Goal: Use online tool/utility

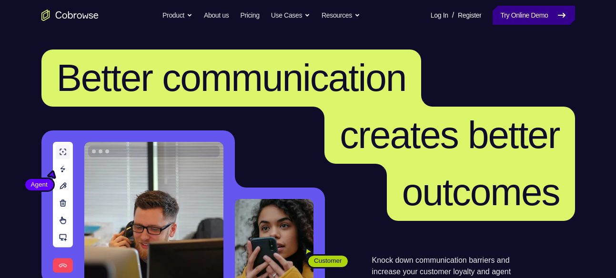
click at [537, 20] on link "Try Online Demo" at bounding box center [533, 15] width 82 height 19
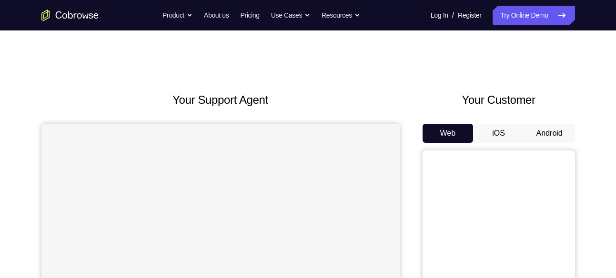
click at [542, 130] on button "Android" at bounding box center [549, 133] width 51 height 19
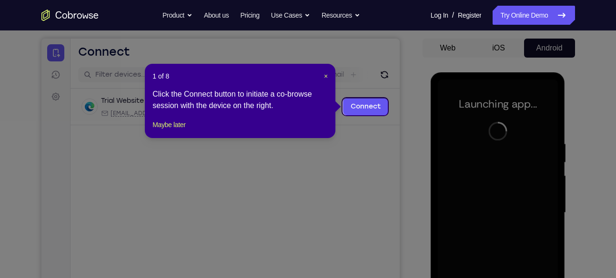
scroll to position [85, 0]
click at [324, 76] on span "×" at bounding box center [326, 77] width 4 height 8
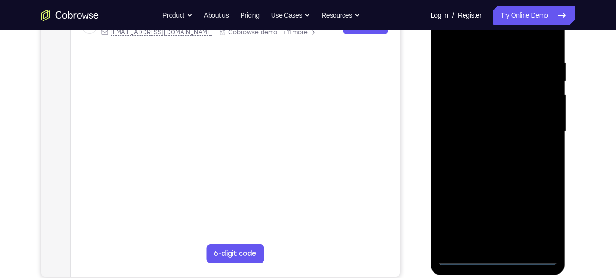
scroll to position [167, 0]
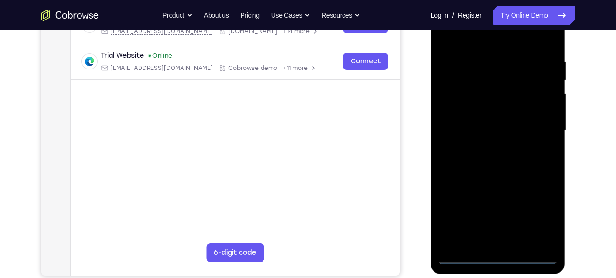
click at [499, 257] on div at bounding box center [498, 131] width 120 height 267
click at [544, 213] on div at bounding box center [498, 131] width 120 height 267
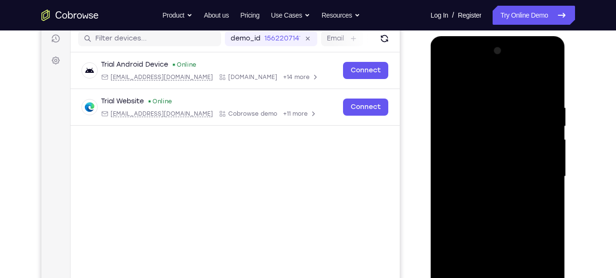
scroll to position [121, 0]
click at [484, 78] on div at bounding box center [498, 177] width 120 height 267
click at [537, 173] on div at bounding box center [498, 177] width 120 height 267
click at [486, 193] on div at bounding box center [498, 177] width 120 height 267
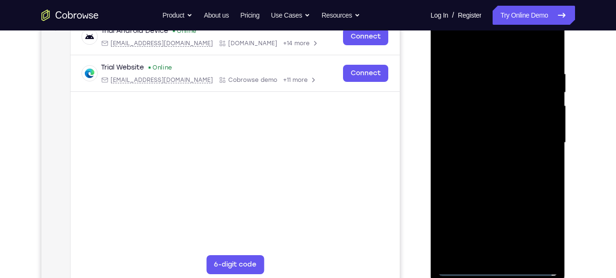
click at [489, 128] on div at bounding box center [498, 143] width 120 height 267
click at [490, 122] on div at bounding box center [498, 143] width 120 height 267
click at [498, 139] on div at bounding box center [498, 143] width 120 height 267
click at [493, 175] on div at bounding box center [498, 143] width 120 height 267
click at [502, 174] on div at bounding box center [498, 143] width 120 height 267
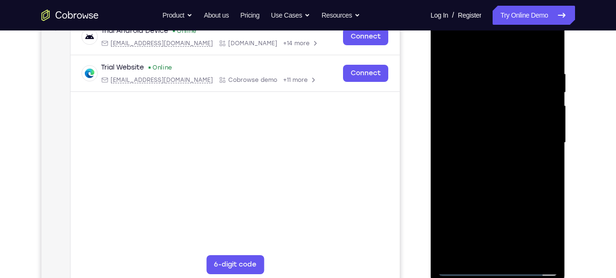
click at [505, 166] on div at bounding box center [498, 143] width 120 height 267
click at [497, 170] on div at bounding box center [498, 143] width 120 height 267
click at [500, 170] on div at bounding box center [498, 143] width 120 height 267
click at [485, 156] on div at bounding box center [498, 143] width 120 height 267
click at [497, 141] on div at bounding box center [498, 143] width 120 height 267
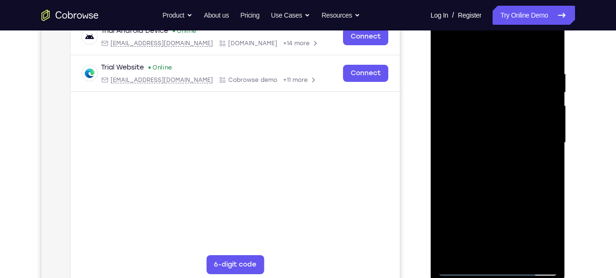
click at [497, 174] on div at bounding box center [498, 143] width 120 height 267
click at [509, 163] on div at bounding box center [498, 143] width 120 height 267
click at [496, 170] on div at bounding box center [498, 143] width 120 height 267
click at [490, 137] on div at bounding box center [498, 143] width 120 height 267
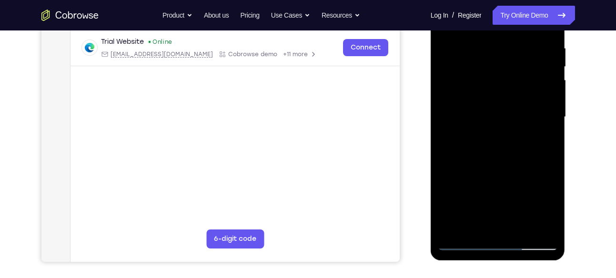
click at [504, 146] on div at bounding box center [498, 117] width 120 height 267
click at [497, 147] on div at bounding box center [498, 117] width 120 height 267
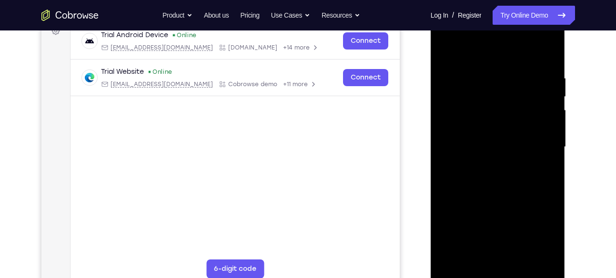
scroll to position [150, 0]
click at [507, 186] on div at bounding box center [498, 147] width 120 height 267
click at [520, 258] on div at bounding box center [498, 147] width 120 height 267
click at [512, 193] on div at bounding box center [498, 147] width 120 height 267
click at [519, 164] on div at bounding box center [498, 147] width 120 height 267
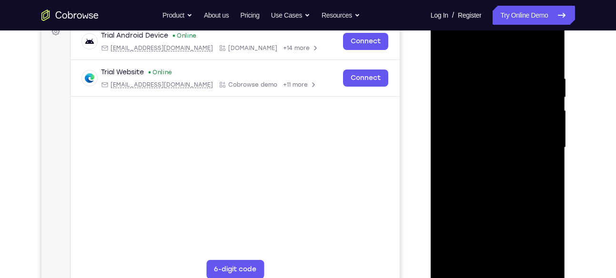
click at [501, 117] on div at bounding box center [498, 147] width 120 height 267
click at [446, 52] on div at bounding box center [498, 147] width 120 height 267
click at [501, 184] on div at bounding box center [498, 147] width 120 height 267
click at [447, 53] on div at bounding box center [498, 147] width 120 height 267
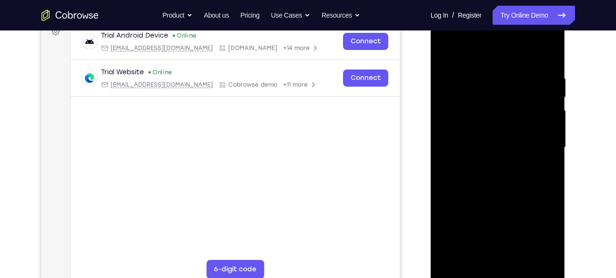
click at [470, 242] on div at bounding box center [498, 147] width 120 height 267
click at [482, 51] on div at bounding box center [498, 147] width 120 height 267
click at [455, 259] on div at bounding box center [498, 147] width 120 height 267
click at [549, 51] on div at bounding box center [498, 147] width 120 height 267
click at [522, 260] on div at bounding box center [498, 147] width 120 height 267
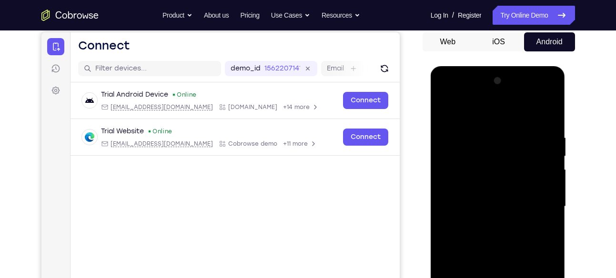
scroll to position [91, 0]
click at [450, 109] on div at bounding box center [498, 207] width 120 height 267
click at [488, 130] on div at bounding box center [498, 207] width 120 height 267
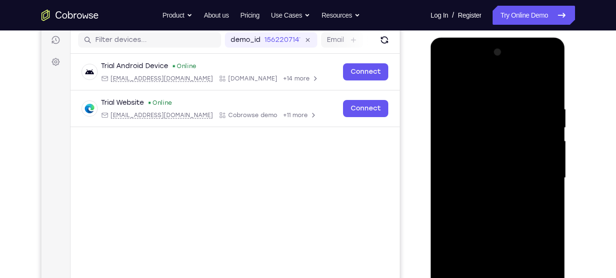
scroll to position [122, 0]
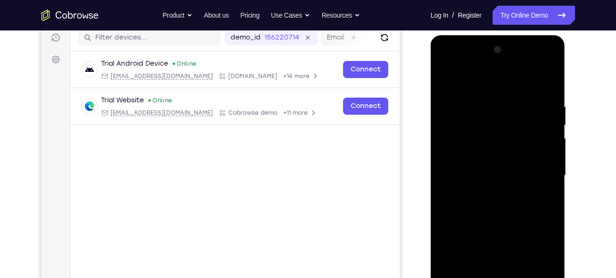
click at [549, 164] on div at bounding box center [498, 175] width 120 height 267
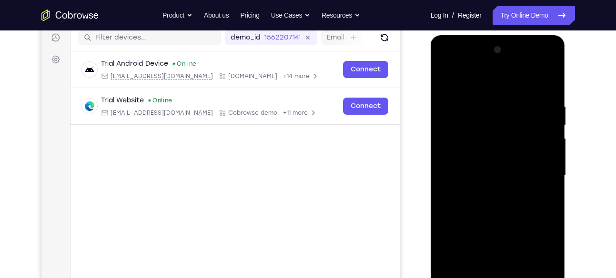
click at [549, 164] on div at bounding box center [498, 175] width 120 height 267
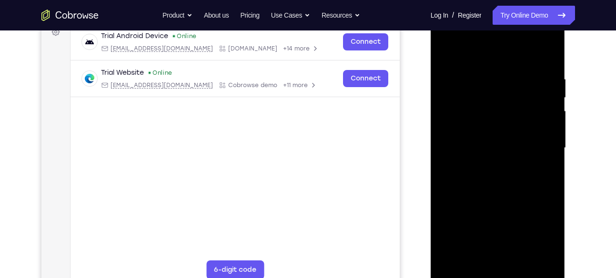
scroll to position [150, 0]
click at [485, 252] on div at bounding box center [498, 147] width 120 height 267
click at [509, 148] on div at bounding box center [498, 147] width 120 height 267
click at [519, 256] on div at bounding box center [498, 147] width 120 height 267
click at [544, 252] on div at bounding box center [498, 147] width 120 height 267
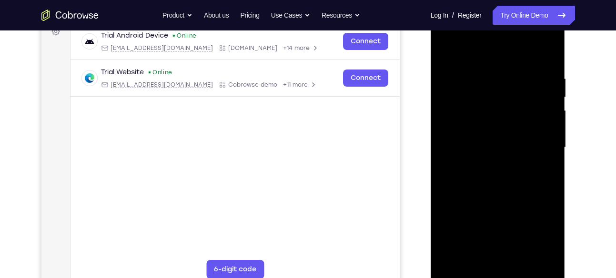
click at [549, 53] on div at bounding box center [498, 147] width 120 height 267
click at [517, 64] on div at bounding box center [498, 147] width 120 height 267
click at [545, 54] on div at bounding box center [498, 147] width 120 height 267
drag, startPoint x: 541, startPoint y: 67, endPoint x: 456, endPoint y: 69, distance: 85.3
click at [456, 69] on div at bounding box center [498, 147] width 120 height 267
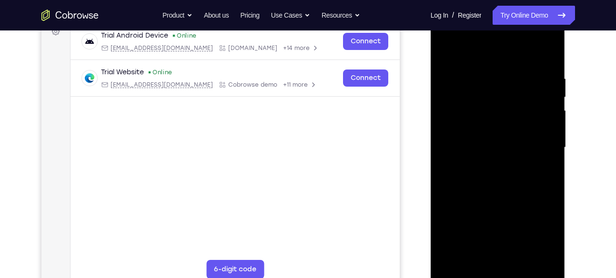
click at [521, 257] on div at bounding box center [498, 147] width 120 height 267
click at [500, 186] on div at bounding box center [498, 147] width 120 height 267
click at [444, 53] on div at bounding box center [498, 147] width 120 height 267
drag, startPoint x: 486, startPoint y: 219, endPoint x: 469, endPoint y: 152, distance: 68.7
click at [469, 152] on div at bounding box center [498, 147] width 120 height 267
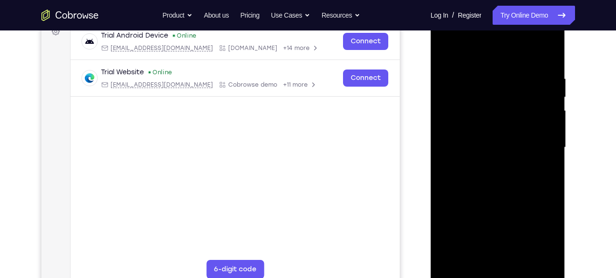
drag, startPoint x: 491, startPoint y: 204, endPoint x: 479, endPoint y: 160, distance: 45.9
click at [479, 160] on div at bounding box center [498, 147] width 120 height 267
click at [450, 222] on div at bounding box center [498, 147] width 120 height 267
click at [473, 50] on div at bounding box center [498, 147] width 120 height 267
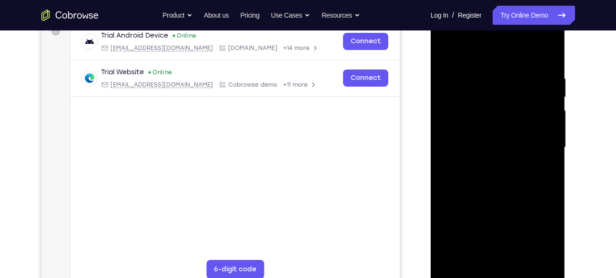
click at [446, 50] on div at bounding box center [498, 147] width 120 height 267
click at [448, 54] on div at bounding box center [498, 147] width 120 height 267
drag, startPoint x: 485, startPoint y: 225, endPoint x: 471, endPoint y: 145, distance: 81.6
click at [471, 145] on div at bounding box center [498, 147] width 120 height 267
drag, startPoint x: 497, startPoint y: 230, endPoint x: 475, endPoint y: 177, distance: 57.7
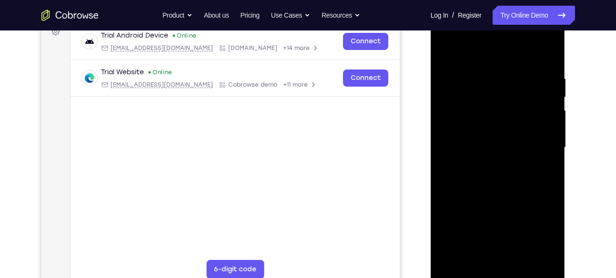
click at [475, 177] on div at bounding box center [498, 147] width 120 height 267
click at [490, 141] on div at bounding box center [498, 147] width 120 height 267
click at [550, 54] on div at bounding box center [498, 147] width 120 height 267
click at [455, 259] on div at bounding box center [498, 147] width 120 height 267
click at [506, 143] on div at bounding box center [498, 147] width 120 height 267
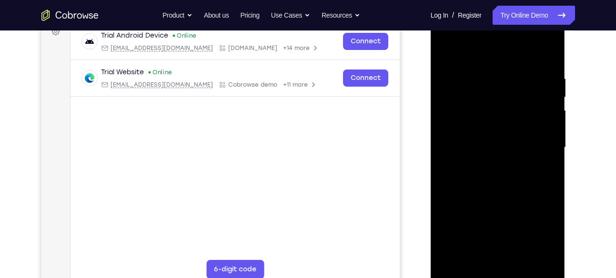
drag, startPoint x: 479, startPoint y: 187, endPoint x: 460, endPoint y: 133, distance: 56.9
click at [460, 133] on div at bounding box center [498, 147] width 120 height 267
click at [481, 213] on div at bounding box center [498, 147] width 120 height 267
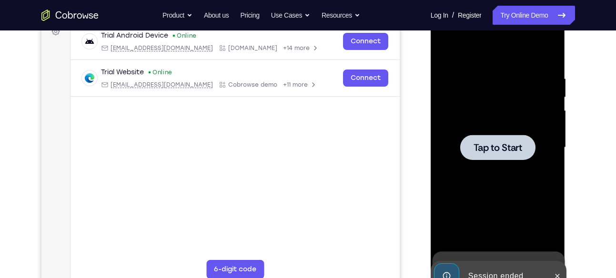
click at [494, 143] on span "Tap to Start" at bounding box center [497, 148] width 49 height 10
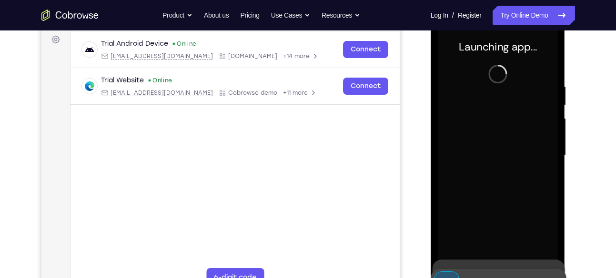
scroll to position [167, 0]
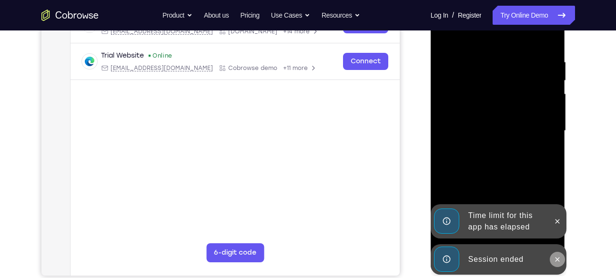
click at [555, 258] on icon at bounding box center [557, 260] width 8 height 8
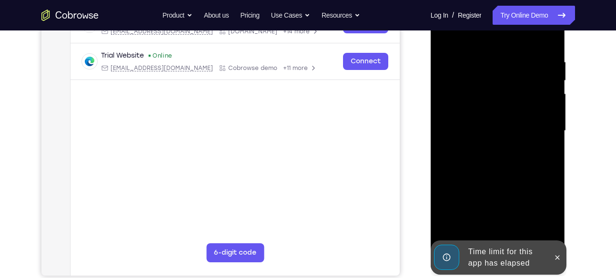
click at [553, 216] on div at bounding box center [498, 131] width 120 height 267
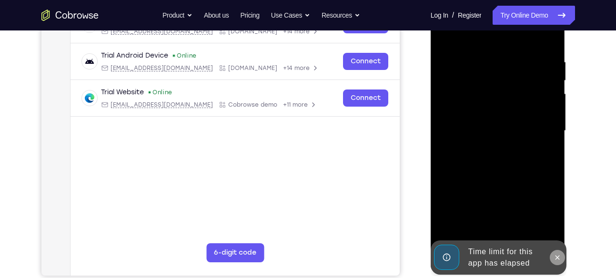
click at [558, 257] on icon at bounding box center [557, 257] width 4 height 4
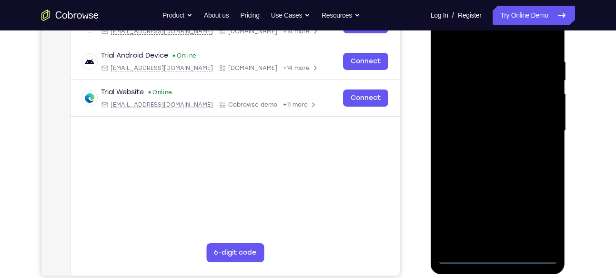
click at [497, 255] on div at bounding box center [498, 131] width 120 height 267
click at [534, 216] on div at bounding box center [498, 131] width 120 height 267
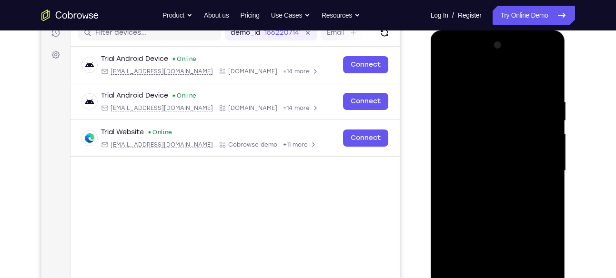
click at [471, 76] on div at bounding box center [498, 171] width 120 height 267
click at [540, 166] on div at bounding box center [498, 171] width 120 height 267
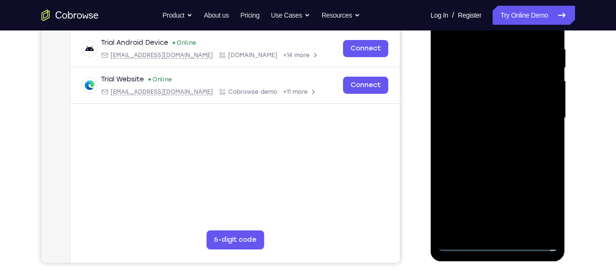
scroll to position [181, 0]
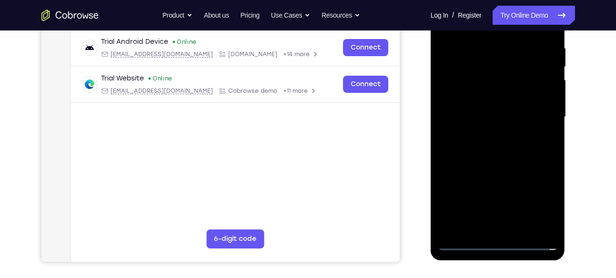
click at [508, 227] on div at bounding box center [498, 117] width 120 height 267
click at [490, 105] on div at bounding box center [498, 117] width 120 height 267
click at [496, 98] on div at bounding box center [498, 117] width 120 height 267
click at [497, 115] on div at bounding box center [498, 117] width 120 height 267
click at [483, 150] on div at bounding box center [498, 117] width 120 height 267
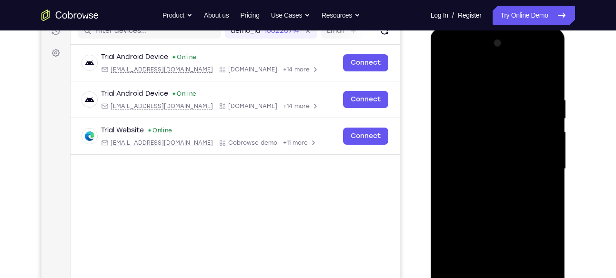
scroll to position [129, 0]
click at [500, 196] on div at bounding box center [498, 169] width 120 height 267
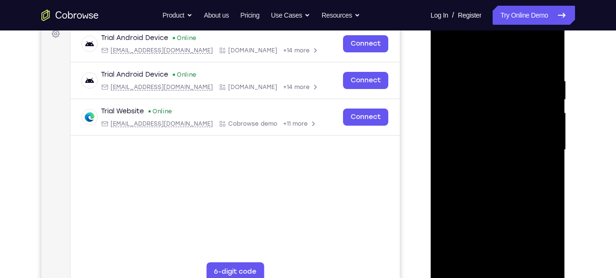
scroll to position [149, 0]
click at [500, 185] on div at bounding box center [498, 149] width 120 height 267
click at [551, 53] on div at bounding box center [498, 149] width 120 height 267
click at [479, 80] on div at bounding box center [498, 149] width 120 height 267
click at [448, 51] on div at bounding box center [498, 149] width 120 height 267
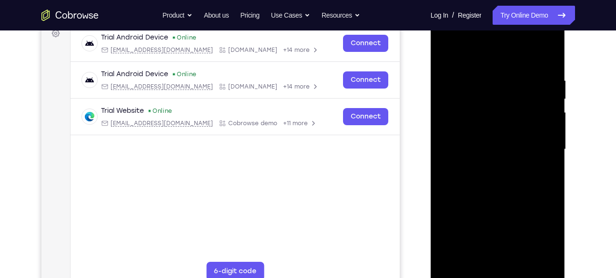
click at [541, 74] on div at bounding box center [498, 149] width 120 height 267
drag, startPoint x: 492, startPoint y: 161, endPoint x: 467, endPoint y: 94, distance: 71.7
click at [467, 94] on div at bounding box center [498, 149] width 120 height 267
click at [453, 260] on div at bounding box center [498, 149] width 120 height 267
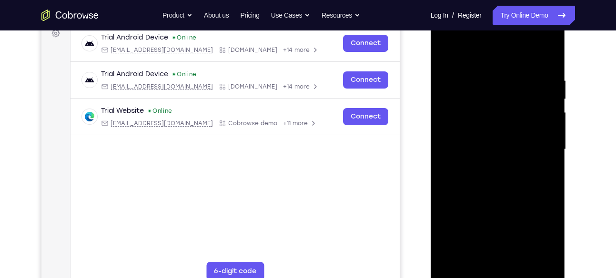
click at [453, 260] on div at bounding box center [498, 149] width 120 height 267
click at [543, 261] on div at bounding box center [498, 149] width 120 height 267
click at [529, 84] on div at bounding box center [498, 149] width 120 height 267
click at [465, 142] on div at bounding box center [498, 149] width 120 height 267
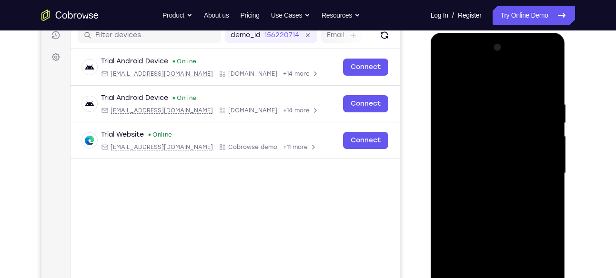
scroll to position [124, 0]
click at [551, 50] on div at bounding box center [498, 173] width 120 height 267
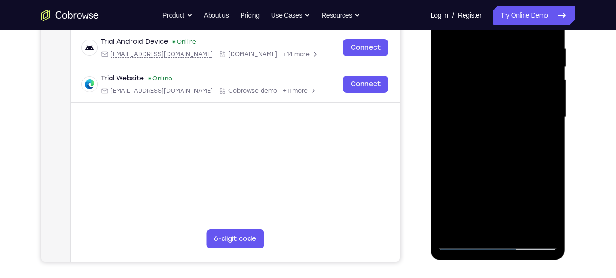
scroll to position [181, 0]
click at [521, 226] on div at bounding box center [498, 116] width 120 height 267
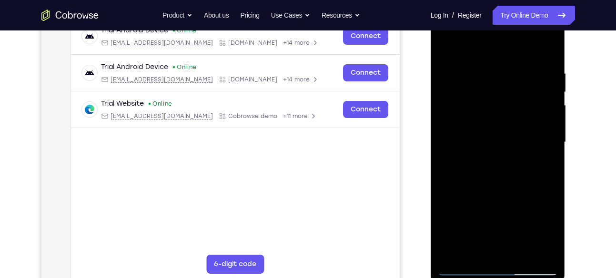
scroll to position [155, 0]
click at [510, 192] on div at bounding box center [498, 143] width 120 height 267
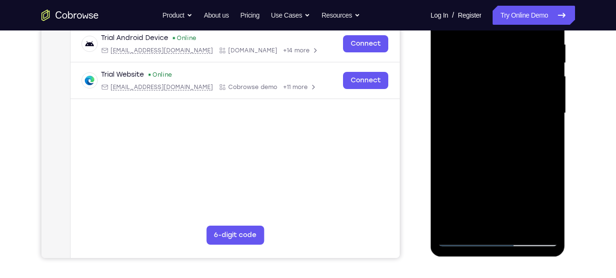
scroll to position [186, 0]
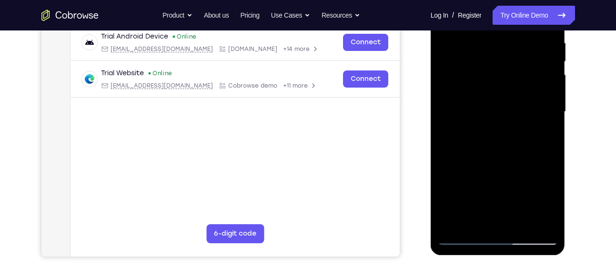
drag, startPoint x: 493, startPoint y: 199, endPoint x: 472, endPoint y: 133, distance: 68.8
click at [472, 133] on div at bounding box center [498, 112] width 120 height 267
click at [513, 109] on div at bounding box center [498, 112] width 120 height 267
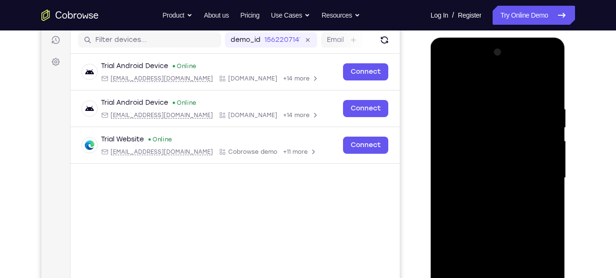
scroll to position [119, 0]
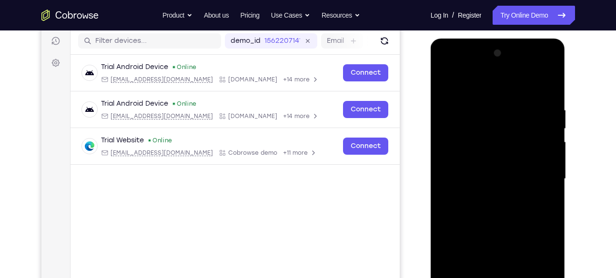
click at [446, 84] on div at bounding box center [498, 179] width 120 height 267
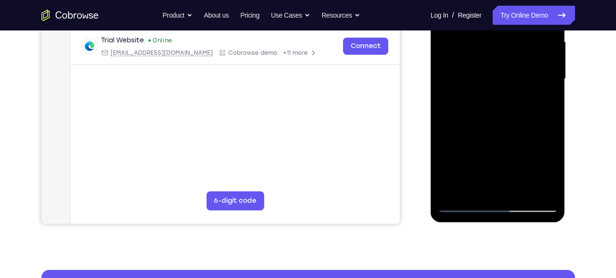
scroll to position [220, 0]
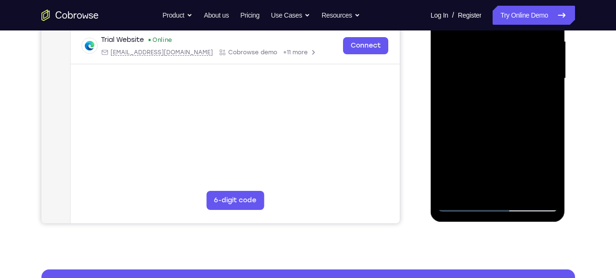
drag, startPoint x: 489, startPoint y: 157, endPoint x: 469, endPoint y: 62, distance: 96.4
click at [469, 62] on div at bounding box center [498, 78] width 120 height 267
drag, startPoint x: 493, startPoint y: 133, endPoint x: 482, endPoint y: 85, distance: 49.3
click at [482, 85] on div at bounding box center [498, 78] width 120 height 267
drag, startPoint x: 498, startPoint y: 144, endPoint x: 480, endPoint y: 93, distance: 53.3
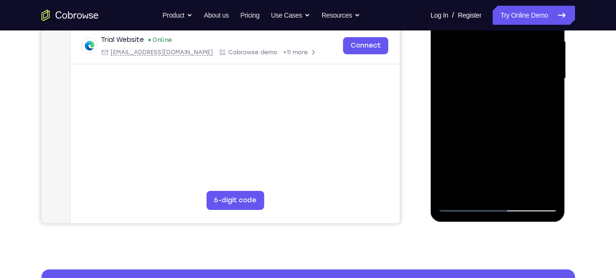
click at [480, 93] on div at bounding box center [498, 78] width 120 height 267
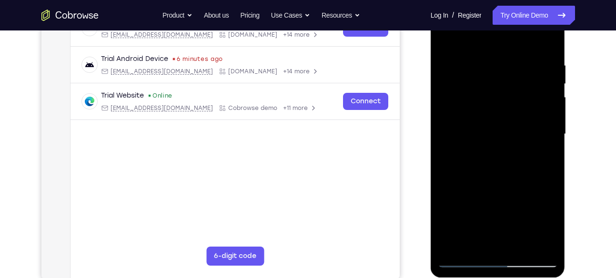
scroll to position [159, 0]
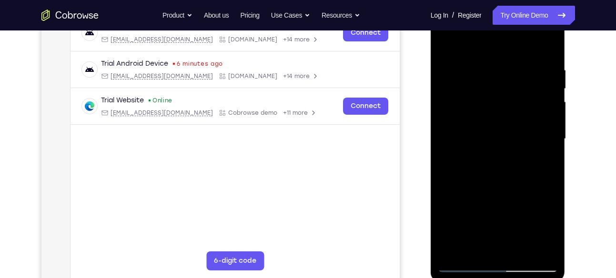
click at [446, 40] on div at bounding box center [498, 139] width 120 height 267
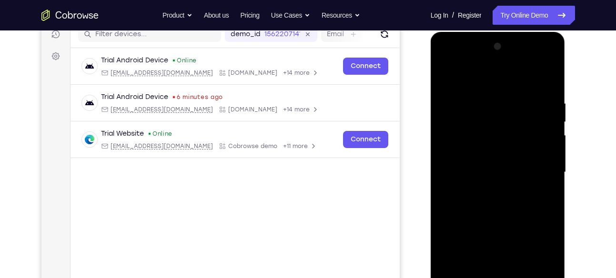
scroll to position [125, 0]
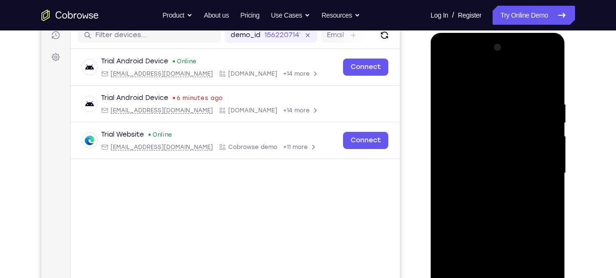
drag, startPoint x: 543, startPoint y: 91, endPoint x: 475, endPoint y: 96, distance: 68.2
click at [475, 96] on div at bounding box center [498, 173] width 120 height 267
drag, startPoint x: 544, startPoint y: 100, endPoint x: 470, endPoint y: 107, distance: 74.7
click at [470, 107] on div at bounding box center [498, 173] width 120 height 267
drag, startPoint x: 548, startPoint y: 94, endPoint x: 448, endPoint y: 101, distance: 100.8
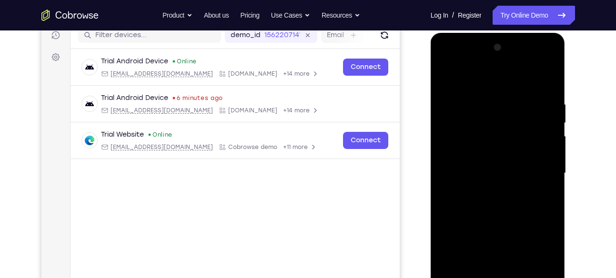
click at [448, 101] on div at bounding box center [498, 173] width 120 height 267
drag, startPoint x: 551, startPoint y: 94, endPoint x: 465, endPoint y: 105, distance: 86.8
click at [465, 105] on div at bounding box center [498, 173] width 120 height 267
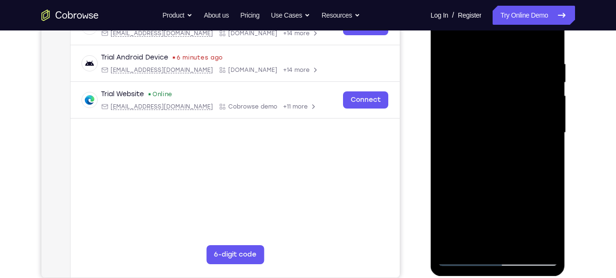
scroll to position [164, 0]
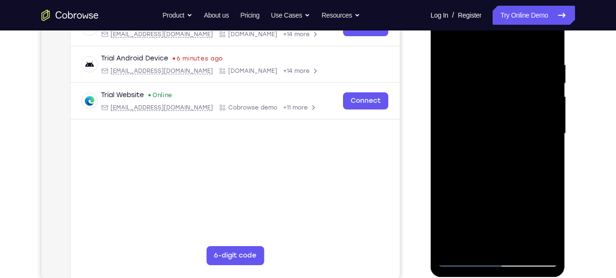
click at [518, 60] on div at bounding box center [498, 133] width 120 height 267
click at [546, 40] on div at bounding box center [498, 133] width 120 height 267
click at [476, 243] on div at bounding box center [498, 133] width 120 height 267
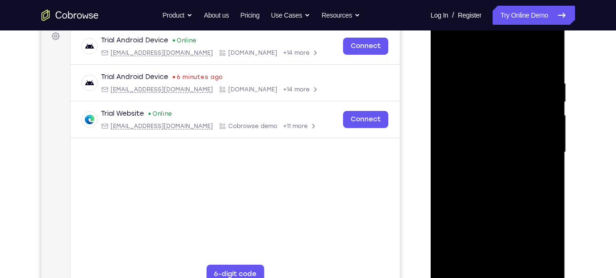
scroll to position [145, 0]
click at [498, 54] on div at bounding box center [498, 153] width 120 height 267
click at [490, 74] on div at bounding box center [498, 153] width 120 height 267
click at [521, 118] on div at bounding box center [498, 153] width 120 height 267
click at [447, 58] on div at bounding box center [498, 153] width 120 height 267
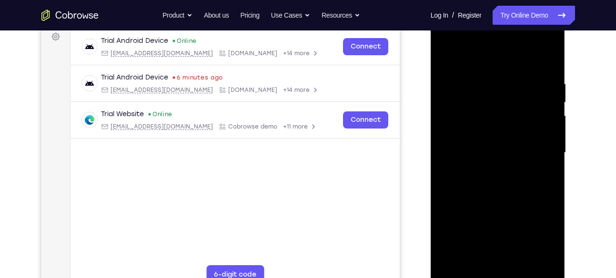
click at [445, 54] on div at bounding box center [498, 153] width 120 height 267
click at [547, 54] on div at bounding box center [498, 153] width 120 height 267
click at [451, 265] on div at bounding box center [498, 153] width 120 height 267
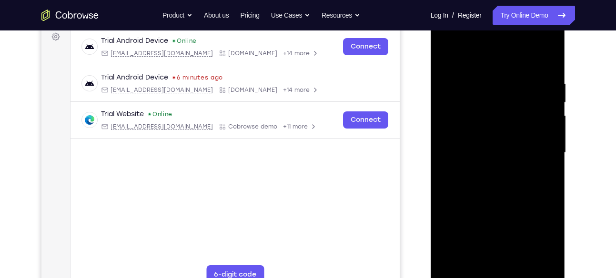
click at [451, 265] on div at bounding box center [498, 153] width 120 height 267
click at [476, 263] on div at bounding box center [498, 153] width 120 height 267
click at [491, 53] on div at bounding box center [498, 153] width 120 height 267
click at [547, 57] on div at bounding box center [498, 153] width 120 height 267
click at [522, 262] on div at bounding box center [498, 153] width 120 height 267
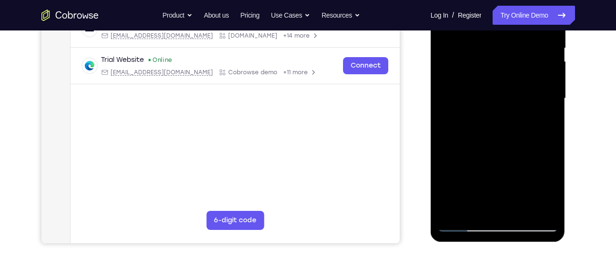
scroll to position [201, 0]
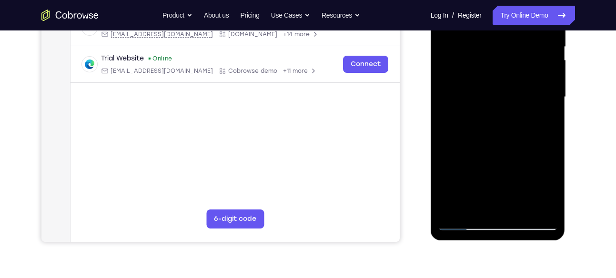
click at [463, 224] on div at bounding box center [498, 97] width 120 height 267
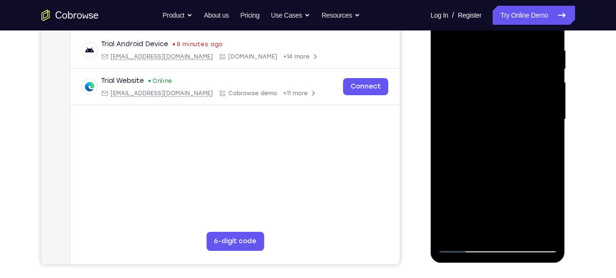
scroll to position [179, 0]
click at [450, 229] on div at bounding box center [498, 119] width 120 height 267
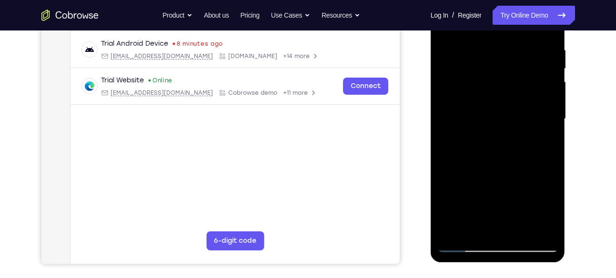
click at [450, 229] on div at bounding box center [498, 119] width 120 height 267
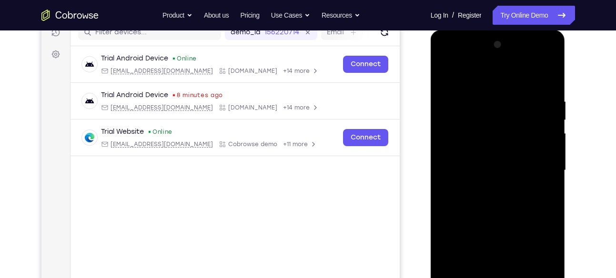
scroll to position [127, 0]
click at [550, 73] on div at bounding box center [498, 171] width 120 height 267
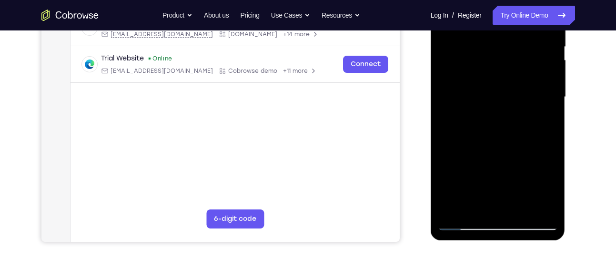
scroll to position [202, 0]
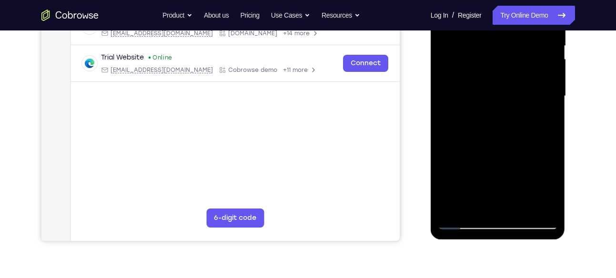
drag, startPoint x: 495, startPoint y: 150, endPoint x: 466, endPoint y: 75, distance: 79.6
click at [466, 75] on div at bounding box center [498, 96] width 120 height 267
drag, startPoint x: 493, startPoint y: 168, endPoint x: 479, endPoint y: 106, distance: 64.0
click at [479, 106] on div at bounding box center [498, 96] width 120 height 267
click at [448, 118] on div at bounding box center [498, 96] width 120 height 267
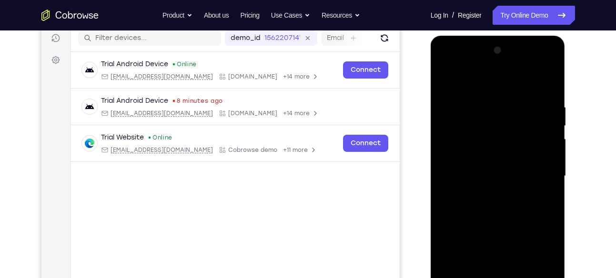
scroll to position [120, 0]
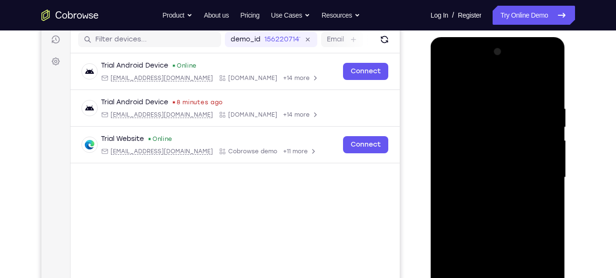
drag, startPoint x: 500, startPoint y: 121, endPoint x: 488, endPoint y: 193, distance: 72.6
click at [488, 193] on div at bounding box center [498, 177] width 120 height 267
click at [450, 138] on div at bounding box center [498, 177] width 120 height 267
click at [451, 89] on div at bounding box center [498, 177] width 120 height 267
click at [448, 80] on div at bounding box center [498, 177] width 120 height 267
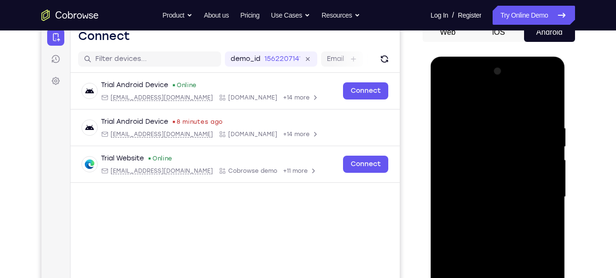
scroll to position [202, 0]
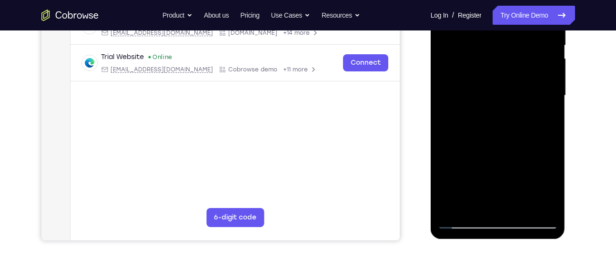
click at [463, 222] on div at bounding box center [498, 95] width 120 height 267
click at [448, 85] on div at bounding box center [498, 95] width 120 height 267
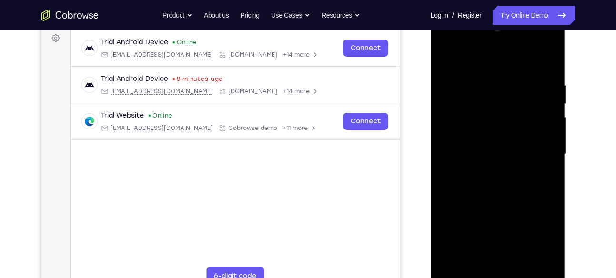
scroll to position [142, 0]
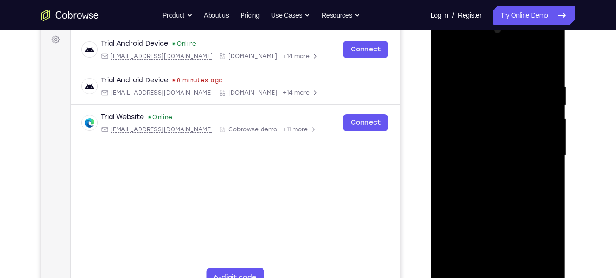
click at [541, 97] on div at bounding box center [498, 155] width 120 height 267
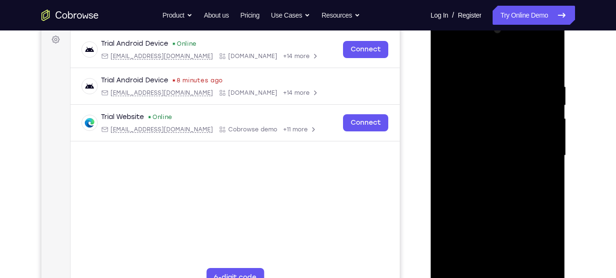
click at [541, 97] on div at bounding box center [498, 155] width 120 height 267
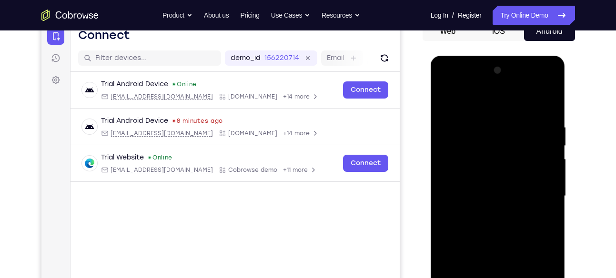
scroll to position [98, 0]
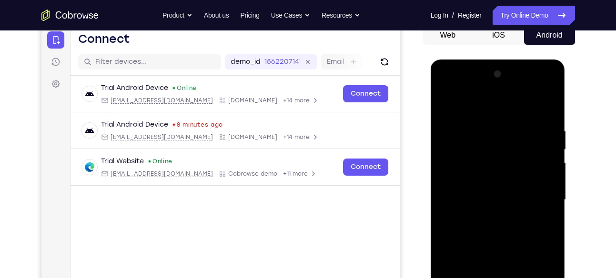
click at [549, 89] on div at bounding box center [498, 200] width 120 height 267
click at [549, 94] on div at bounding box center [498, 200] width 120 height 267
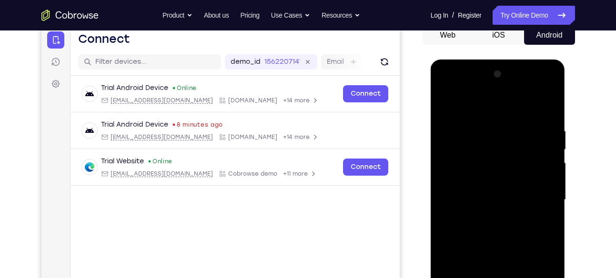
click at [550, 98] on div at bounding box center [498, 200] width 120 height 267
click at [549, 78] on div at bounding box center [498, 200] width 120 height 267
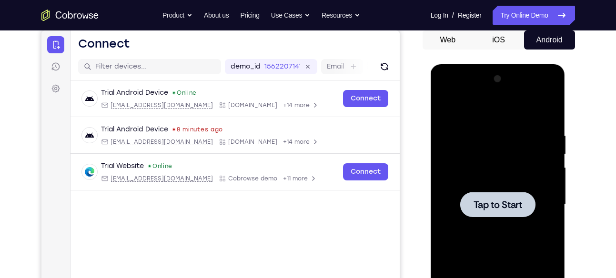
scroll to position [92, 0]
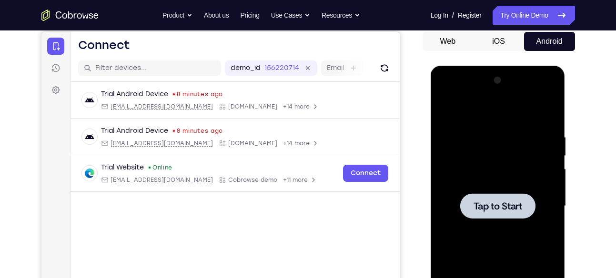
click at [481, 204] on span "Tap to Start" at bounding box center [497, 206] width 49 height 10
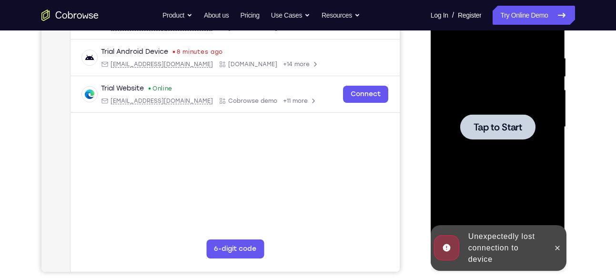
scroll to position [171, 0]
click at [503, 134] on div at bounding box center [497, 126] width 75 height 25
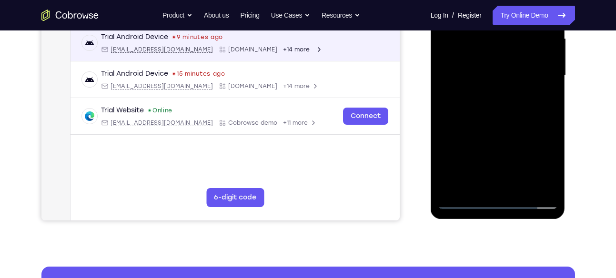
scroll to position [223, 0]
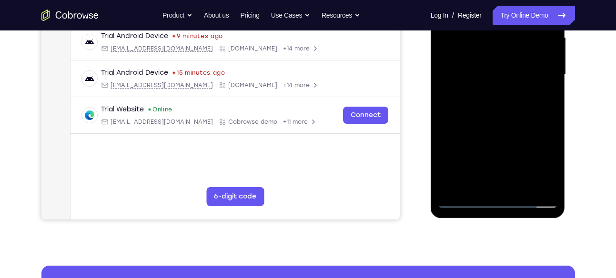
click at [498, 201] on div at bounding box center [498, 74] width 120 height 267
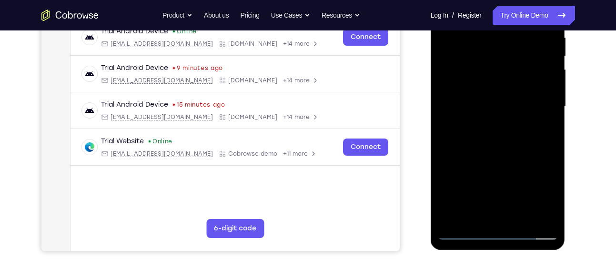
click at [539, 192] on div at bounding box center [498, 106] width 120 height 267
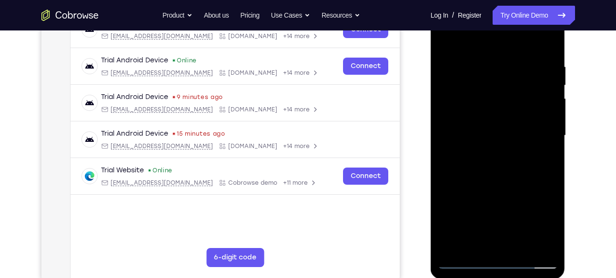
scroll to position [163, 0]
click at [474, 45] on div at bounding box center [498, 135] width 120 height 267
click at [536, 129] on div at bounding box center [498, 135] width 120 height 267
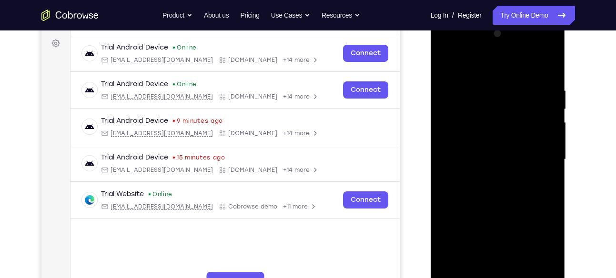
scroll to position [138, 0]
click at [488, 177] on div at bounding box center [498, 160] width 120 height 267
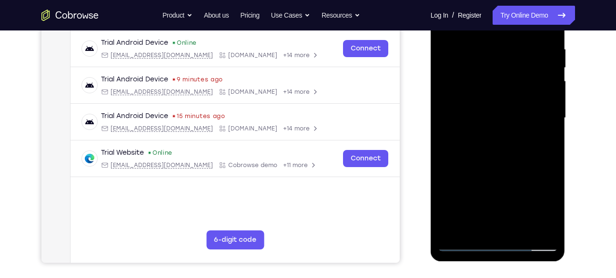
scroll to position [180, 0]
click at [492, 107] on div at bounding box center [498, 117] width 120 height 267
click at [503, 99] on div at bounding box center [498, 117] width 120 height 267
click at [498, 113] on div at bounding box center [498, 117] width 120 height 267
click at [497, 149] on div at bounding box center [498, 117] width 120 height 267
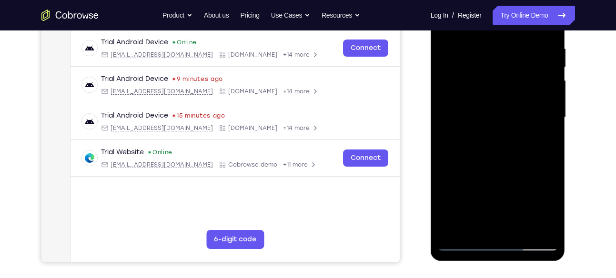
click at [507, 140] on div at bounding box center [498, 117] width 120 height 267
click at [500, 144] on div at bounding box center [498, 117] width 120 height 267
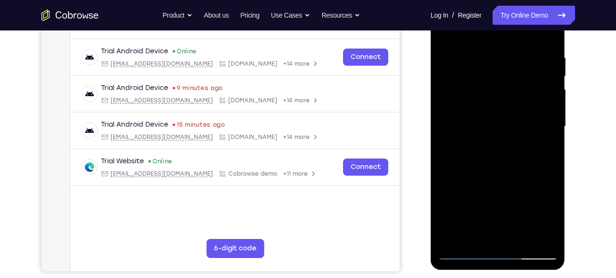
scroll to position [171, 0]
click at [498, 164] on div at bounding box center [498, 127] width 120 height 267
click at [486, 57] on div at bounding box center [498, 127] width 120 height 267
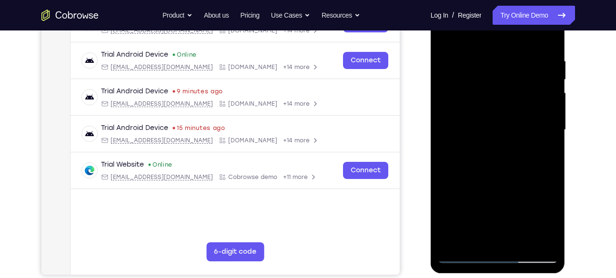
scroll to position [169, 0]
click at [535, 238] on div at bounding box center [498, 129] width 120 height 267
click at [544, 160] on div at bounding box center [498, 129] width 120 height 267
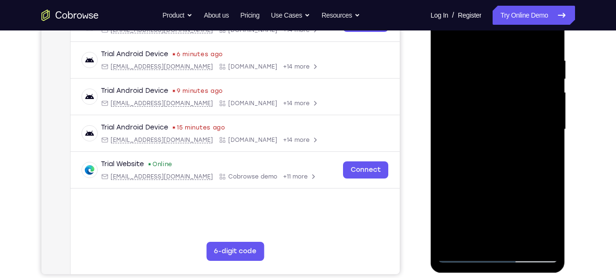
click at [546, 137] on div at bounding box center [498, 129] width 120 height 267
click at [552, 121] on div at bounding box center [498, 129] width 120 height 267
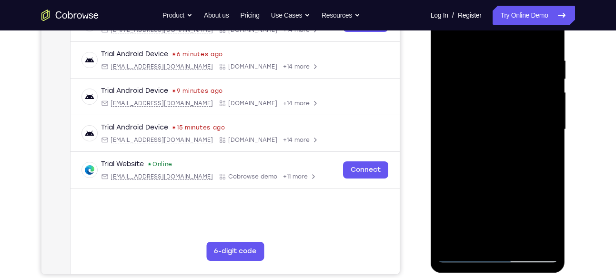
click at [552, 121] on div at bounding box center [498, 129] width 120 height 267
click at [487, 237] on div at bounding box center [498, 129] width 120 height 267
click at [519, 142] on div at bounding box center [498, 129] width 120 height 267
click at [519, 235] on div at bounding box center [498, 129] width 120 height 267
click at [544, 236] on div at bounding box center [498, 129] width 120 height 267
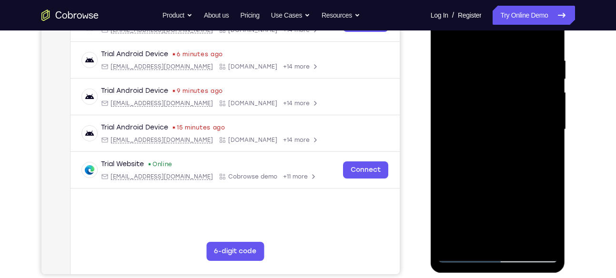
click at [545, 171] on div at bounding box center [498, 129] width 120 height 267
drag, startPoint x: 531, startPoint y: 130, endPoint x: 437, endPoint y: 148, distance: 96.3
click at [437, 148] on div at bounding box center [497, 131] width 135 height 284
drag, startPoint x: 542, startPoint y: 96, endPoint x: 419, endPoint y: 109, distance: 124.0
click at [430, 109] on html "Online web based iOS Simulators and Android Emulators. Run iPhone, iPad, Mobile…" at bounding box center [498, 132] width 136 height 286
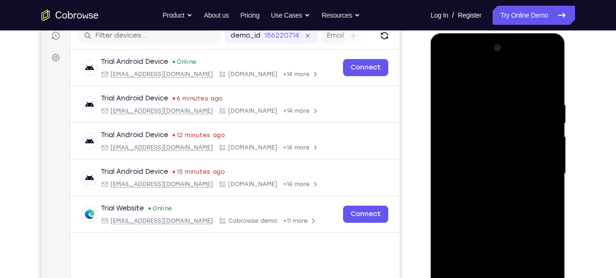
scroll to position [123, 0]
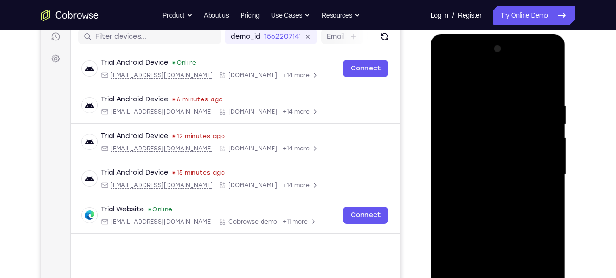
click at [548, 101] on div at bounding box center [498, 174] width 120 height 267
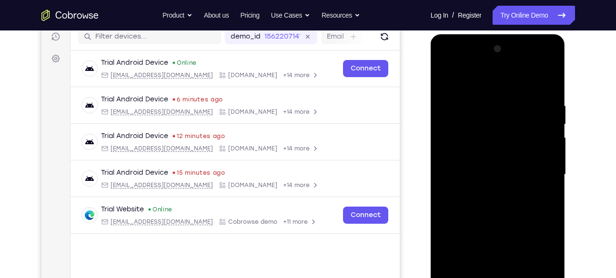
scroll to position [151, 0]
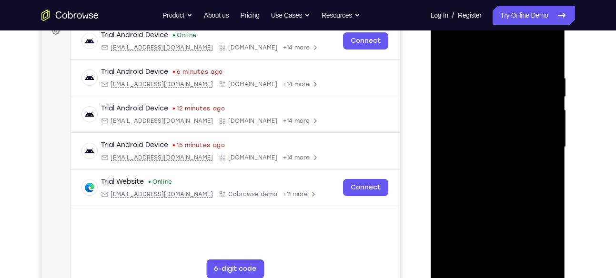
click at [534, 254] on div at bounding box center [498, 147] width 120 height 267
click at [552, 177] on div at bounding box center [498, 147] width 120 height 267
click at [545, 57] on div at bounding box center [498, 147] width 120 height 267
click at [521, 257] on div at bounding box center [498, 147] width 120 height 267
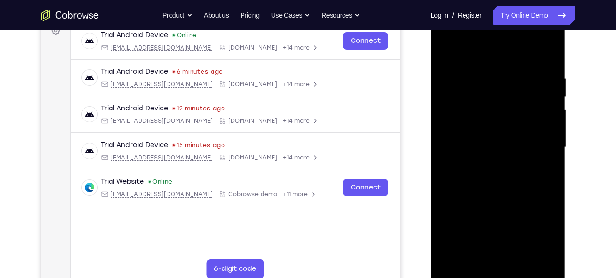
click at [502, 195] on div at bounding box center [498, 147] width 120 height 267
drag, startPoint x: 501, startPoint y: 215, endPoint x: 477, endPoint y: 154, distance: 66.2
click at [477, 154] on div at bounding box center [498, 147] width 120 height 267
click at [478, 228] on div at bounding box center [498, 147] width 120 height 267
click at [481, 49] on div at bounding box center [498, 147] width 120 height 267
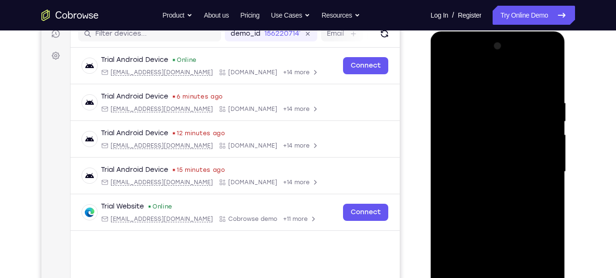
scroll to position [126, 0]
click at [446, 73] on div at bounding box center [498, 172] width 120 height 267
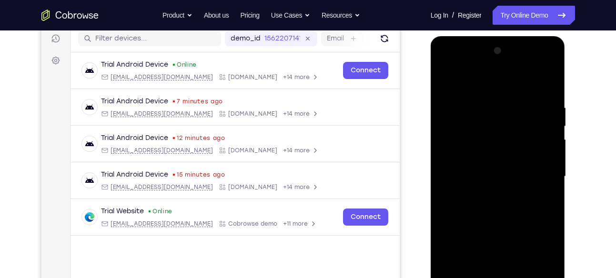
scroll to position [121, 0]
click at [447, 83] on div at bounding box center [498, 177] width 120 height 267
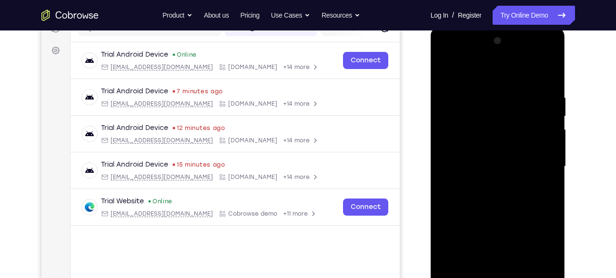
scroll to position [131, 0]
click at [447, 68] on div at bounding box center [498, 167] width 120 height 267
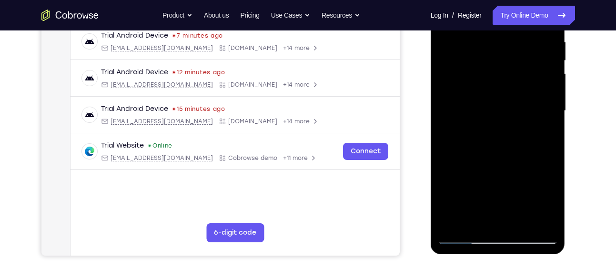
scroll to position [188, 0]
click at [472, 218] on div at bounding box center [498, 110] width 120 height 267
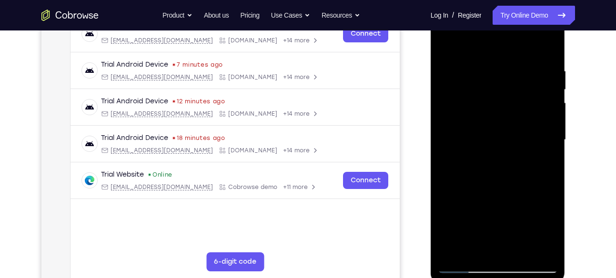
scroll to position [160, 0]
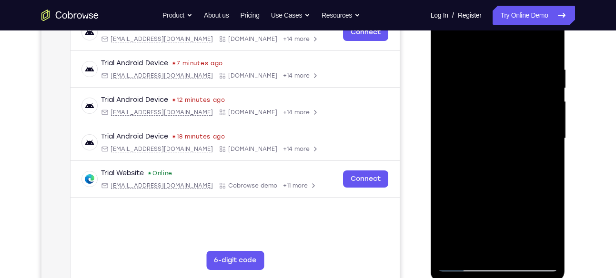
click at [519, 250] on div at bounding box center [498, 138] width 120 height 267
drag, startPoint x: 505, startPoint y: 189, endPoint x: 474, endPoint y: 138, distance: 59.8
click at [474, 138] on div at bounding box center [498, 138] width 120 height 267
click at [452, 250] on div at bounding box center [498, 138] width 120 height 267
click at [486, 39] on div at bounding box center [498, 138] width 120 height 267
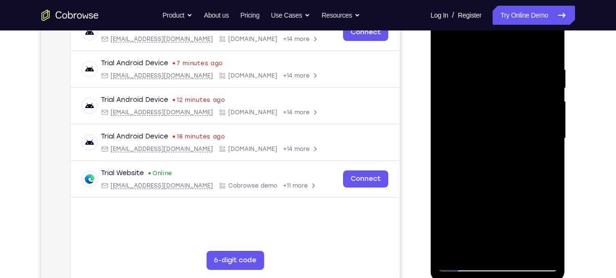
click at [476, 103] on div at bounding box center [498, 138] width 120 height 267
click at [447, 41] on div at bounding box center [498, 138] width 120 height 267
click at [512, 202] on div at bounding box center [498, 138] width 120 height 267
click at [470, 119] on div at bounding box center [498, 138] width 120 height 267
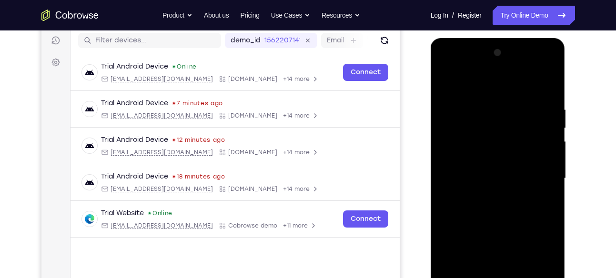
scroll to position [118, 0]
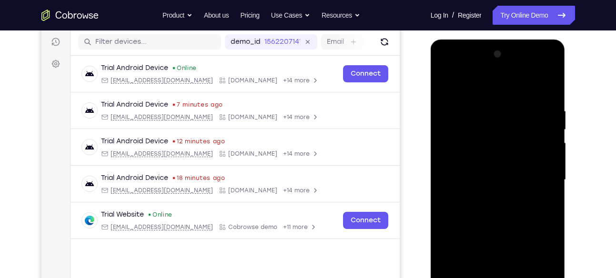
click at [549, 133] on div at bounding box center [498, 180] width 120 height 267
click at [446, 153] on div at bounding box center [498, 180] width 120 height 267
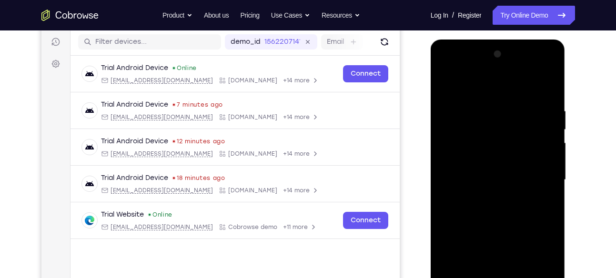
click at [552, 134] on div at bounding box center [498, 180] width 120 height 267
click at [546, 129] on div at bounding box center [498, 180] width 120 height 267
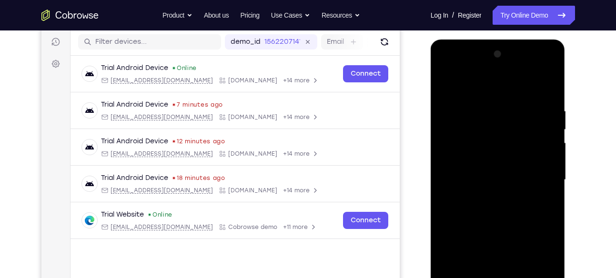
click at [546, 129] on div at bounding box center [498, 180] width 120 height 267
click at [552, 126] on div at bounding box center [498, 180] width 120 height 267
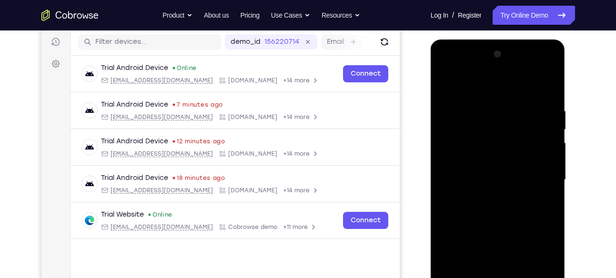
click at [552, 126] on div at bounding box center [498, 180] width 120 height 267
click at [553, 119] on div at bounding box center [498, 180] width 120 height 267
click at [548, 55] on div at bounding box center [498, 180] width 120 height 267
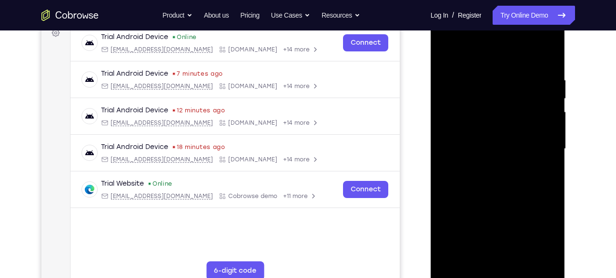
scroll to position [150, 0]
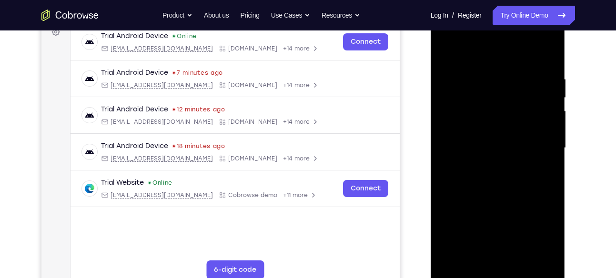
click at [446, 51] on div at bounding box center [498, 148] width 120 height 267
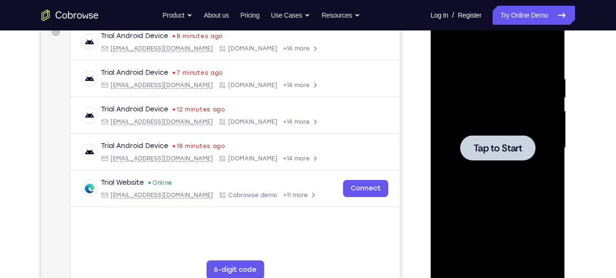
click at [475, 148] on span "Tap to Start" at bounding box center [497, 148] width 49 height 10
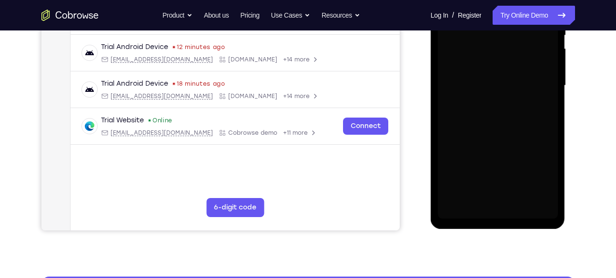
scroll to position [169, 0]
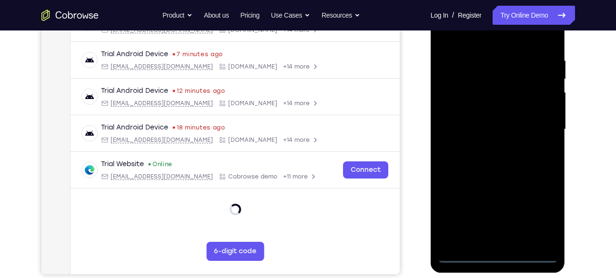
click at [499, 256] on div at bounding box center [498, 129] width 120 height 267
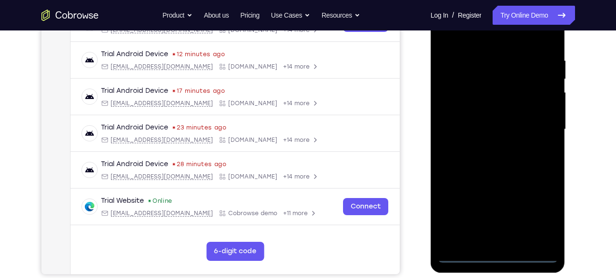
click at [537, 211] on div at bounding box center [498, 129] width 120 height 267
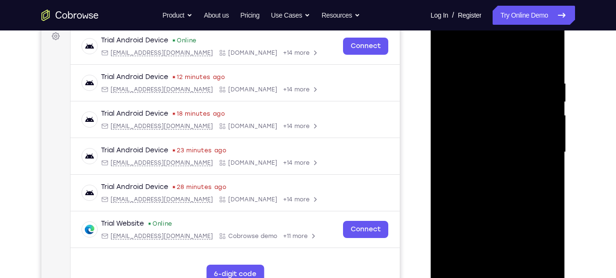
scroll to position [145, 0]
click at [477, 52] on div at bounding box center [498, 153] width 120 height 267
click at [538, 147] on div at bounding box center [498, 153] width 120 height 267
click at [485, 171] on div at bounding box center [498, 153] width 120 height 267
click at [493, 137] on div at bounding box center [498, 153] width 120 height 267
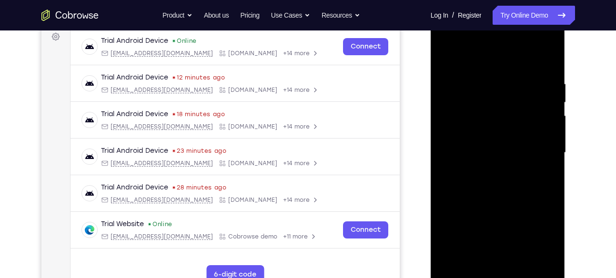
click at [507, 131] on div at bounding box center [498, 153] width 120 height 267
click at [503, 150] on div at bounding box center [498, 153] width 120 height 267
click at [497, 190] on div at bounding box center [498, 153] width 120 height 267
click at [514, 74] on div at bounding box center [498, 153] width 120 height 267
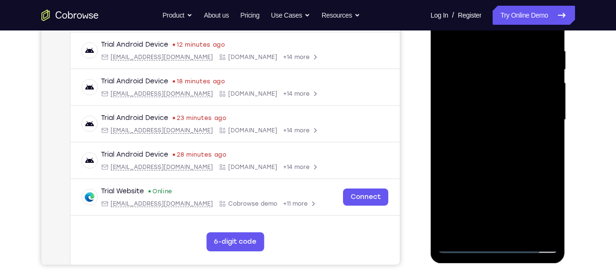
click at [462, 244] on div at bounding box center [498, 120] width 120 height 267
click at [481, 47] on div at bounding box center [498, 120] width 120 height 267
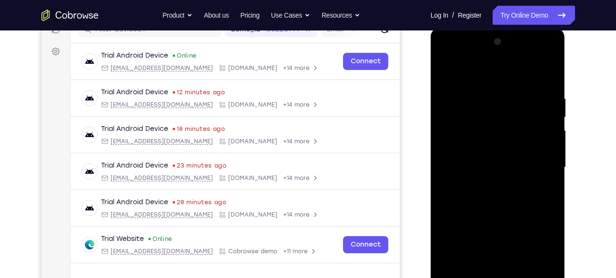
scroll to position [128, 0]
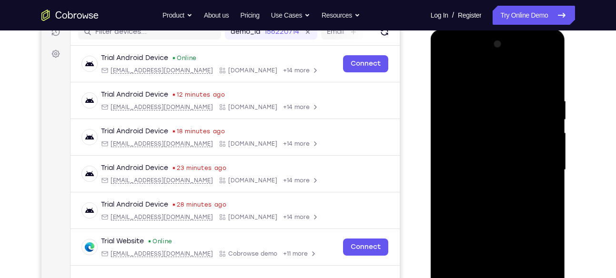
click at [540, 74] on div at bounding box center [498, 170] width 120 height 267
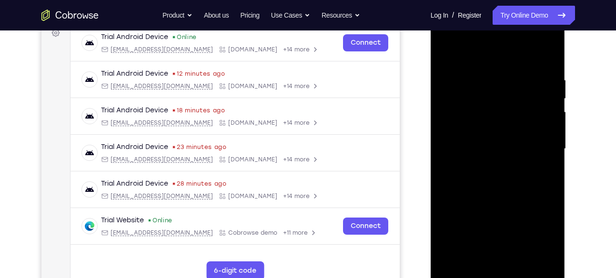
scroll to position [150, 0]
click at [535, 256] on div at bounding box center [498, 148] width 120 height 267
click at [502, 256] on div at bounding box center [498, 148] width 120 height 267
click at [512, 165] on div at bounding box center [498, 148] width 120 height 267
click at [486, 252] on div at bounding box center [498, 148] width 120 height 267
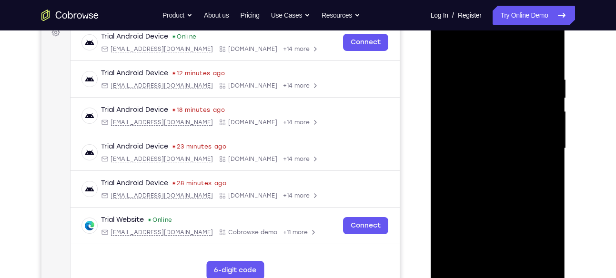
click at [506, 105] on div at bounding box center [498, 148] width 120 height 267
click at [479, 253] on div at bounding box center [498, 148] width 120 height 267
click at [548, 239] on div at bounding box center [498, 148] width 120 height 267
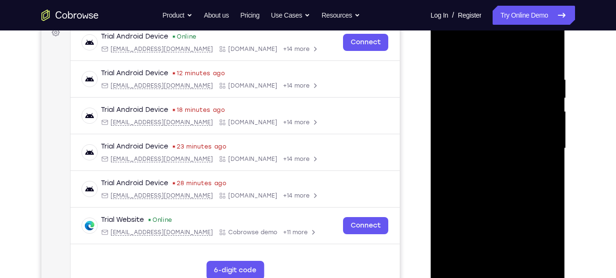
click at [548, 239] on div at bounding box center [498, 148] width 120 height 267
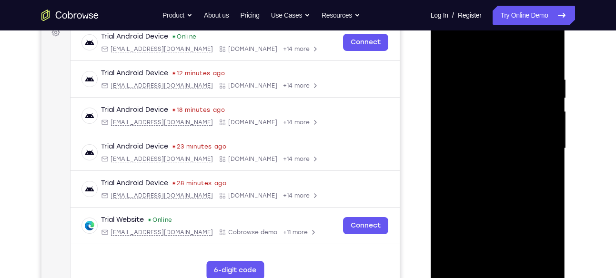
click at [548, 239] on div at bounding box center [498, 148] width 120 height 267
click at [550, 241] on div at bounding box center [498, 148] width 120 height 267
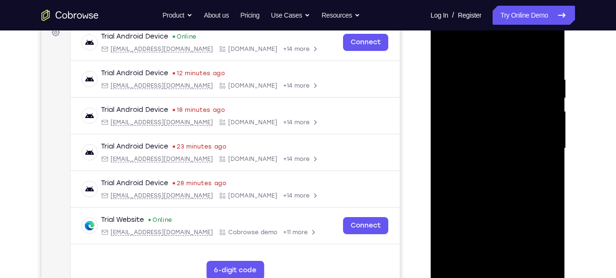
click at [550, 241] on div at bounding box center [498, 148] width 120 height 267
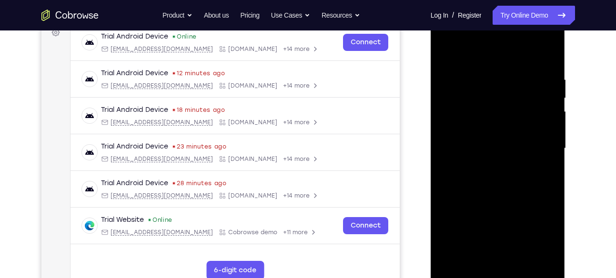
click at [550, 241] on div at bounding box center [498, 148] width 120 height 267
click at [500, 187] on div at bounding box center [498, 148] width 120 height 267
click at [518, 146] on div at bounding box center [498, 148] width 120 height 267
click at [520, 257] on div at bounding box center [498, 148] width 120 height 267
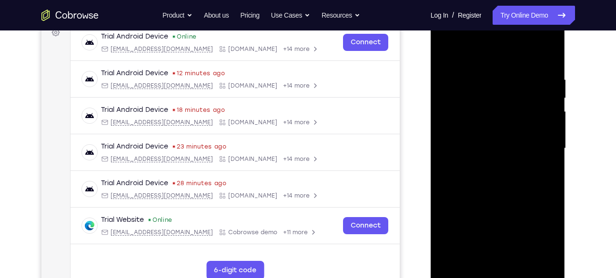
click at [449, 191] on div at bounding box center [498, 148] width 120 height 267
click at [449, 189] on div at bounding box center [498, 148] width 120 height 267
click at [506, 254] on div at bounding box center [498, 148] width 120 height 267
click at [546, 57] on div at bounding box center [498, 148] width 120 height 267
click at [521, 260] on div at bounding box center [498, 148] width 120 height 267
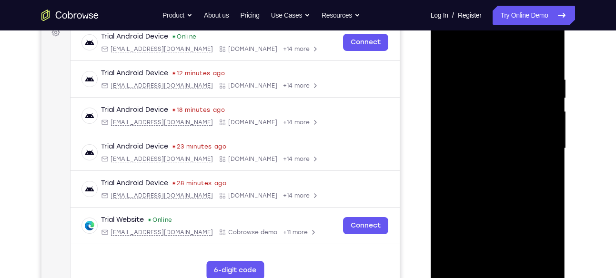
click at [499, 199] on div at bounding box center [498, 148] width 120 height 267
click at [445, 47] on div at bounding box center [498, 148] width 120 height 267
click at [484, 74] on div at bounding box center [498, 148] width 120 height 267
click at [483, 256] on div at bounding box center [498, 148] width 120 height 267
click at [501, 191] on div at bounding box center [498, 148] width 120 height 267
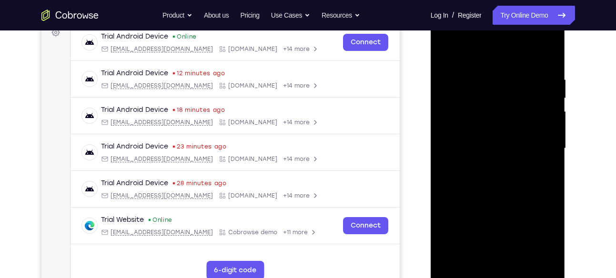
click at [508, 164] on div at bounding box center [498, 148] width 120 height 267
click at [517, 256] on div at bounding box center [498, 148] width 120 height 267
click at [544, 255] on div at bounding box center [498, 148] width 120 height 267
click at [548, 55] on div at bounding box center [498, 148] width 120 height 267
click at [474, 258] on div at bounding box center [498, 148] width 120 height 267
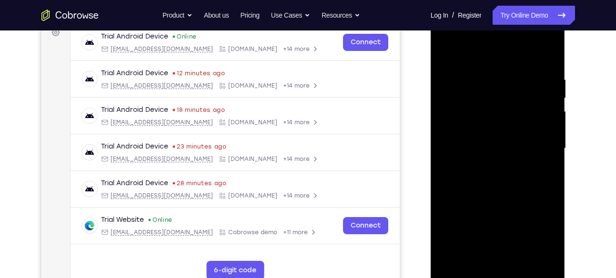
click at [485, 50] on div at bounding box center [498, 148] width 120 height 267
click at [477, 69] on div at bounding box center [498, 148] width 120 height 267
click at [512, 84] on div at bounding box center [498, 148] width 120 height 267
click at [445, 52] on div at bounding box center [498, 148] width 120 height 267
click at [522, 175] on div at bounding box center [498, 148] width 120 height 267
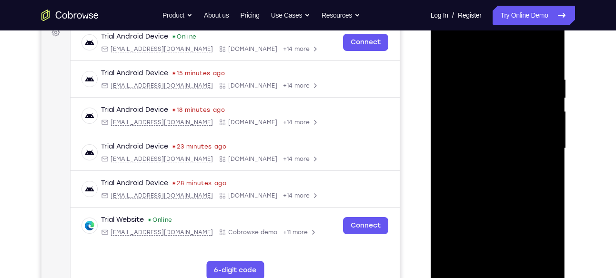
drag, startPoint x: 502, startPoint y: 174, endPoint x: 454, endPoint y: 75, distance: 110.1
click at [454, 75] on div at bounding box center [498, 148] width 120 height 267
drag, startPoint x: 505, startPoint y: 199, endPoint x: 477, endPoint y: 118, distance: 85.7
click at [477, 118] on div at bounding box center [498, 148] width 120 height 267
drag, startPoint x: 506, startPoint y: 213, endPoint x: 483, endPoint y: 145, distance: 71.8
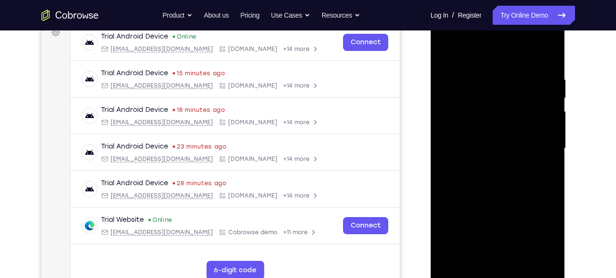
click at [483, 145] on div at bounding box center [498, 148] width 120 height 267
drag, startPoint x: 505, startPoint y: 207, endPoint x: 471, endPoint y: 139, distance: 76.0
click at [471, 139] on div at bounding box center [498, 148] width 120 height 267
drag, startPoint x: 490, startPoint y: 205, endPoint x: 461, endPoint y: 134, distance: 76.8
click at [461, 134] on div at bounding box center [498, 148] width 120 height 267
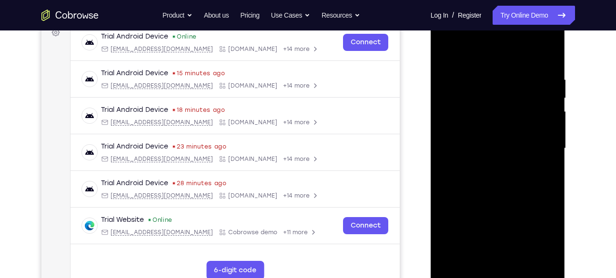
drag, startPoint x: 495, startPoint y: 213, endPoint x: 466, endPoint y: 130, distance: 87.8
click at [466, 130] on div at bounding box center [498, 148] width 120 height 267
drag, startPoint x: 500, startPoint y: 226, endPoint x: 474, endPoint y: 157, distance: 73.8
click at [474, 157] on div at bounding box center [498, 148] width 120 height 267
click at [480, 133] on div at bounding box center [498, 148] width 120 height 267
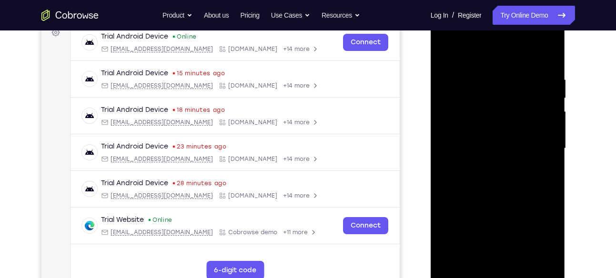
click at [550, 236] on div at bounding box center [498, 148] width 120 height 267
click at [538, 170] on div at bounding box center [498, 148] width 120 height 267
click at [543, 172] on div at bounding box center [498, 148] width 120 height 267
click at [445, 52] on div at bounding box center [498, 148] width 120 height 267
drag, startPoint x: 484, startPoint y: 197, endPoint x: 479, endPoint y: 156, distance: 41.3
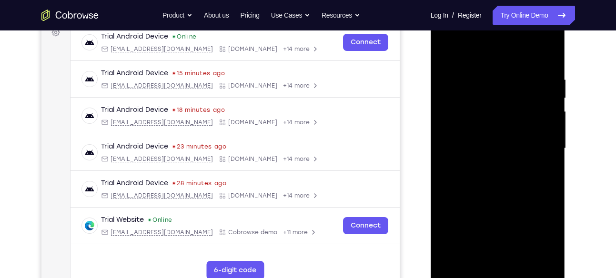
click at [479, 156] on div at bounding box center [498, 148] width 120 height 267
drag, startPoint x: 488, startPoint y: 217, endPoint x: 477, endPoint y: 153, distance: 64.3
click at [477, 153] on div at bounding box center [498, 148] width 120 height 267
click at [475, 215] on div at bounding box center [498, 148] width 120 height 267
click at [470, 50] on div at bounding box center [498, 148] width 120 height 267
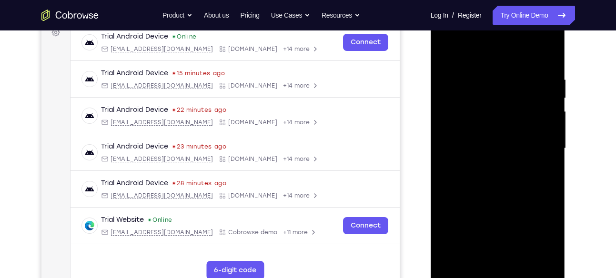
click at [461, 223] on div at bounding box center [498, 148] width 120 height 267
drag, startPoint x: 469, startPoint y: 179, endPoint x: 441, endPoint y: 62, distance: 119.5
click at [441, 62] on div at bounding box center [498, 148] width 120 height 267
drag, startPoint x: 512, startPoint y: 202, endPoint x: 490, endPoint y: 132, distance: 73.2
click at [490, 132] on div at bounding box center [498, 148] width 120 height 267
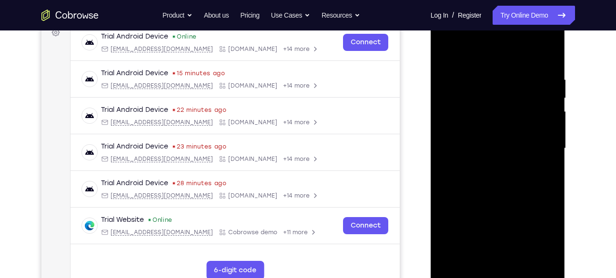
click at [446, 50] on div at bounding box center [498, 148] width 120 height 267
click at [509, 164] on div at bounding box center [498, 148] width 120 height 267
click at [448, 55] on div at bounding box center [498, 148] width 120 height 267
click at [540, 177] on div at bounding box center [498, 148] width 120 height 267
click at [445, 51] on div at bounding box center [498, 148] width 120 height 267
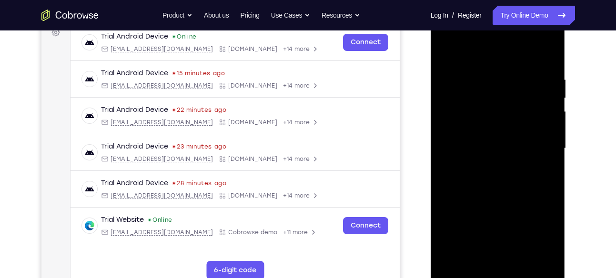
click at [499, 214] on div at bounding box center [498, 148] width 120 height 267
click at [490, 144] on div at bounding box center [498, 148] width 120 height 267
click at [445, 50] on div at bounding box center [498, 148] width 120 height 267
click at [520, 259] on div at bounding box center [498, 148] width 120 height 267
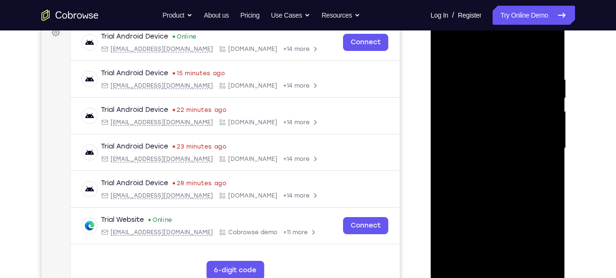
click at [483, 143] on div at bounding box center [498, 148] width 120 height 267
click at [446, 53] on div at bounding box center [498, 148] width 120 height 267
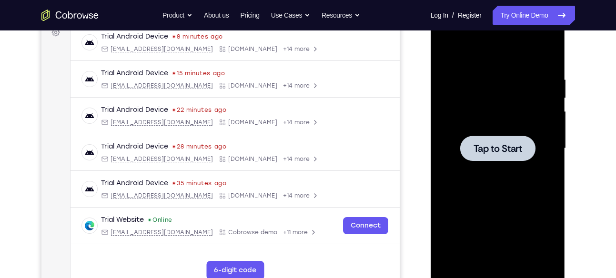
click at [514, 140] on div at bounding box center [497, 148] width 75 height 25
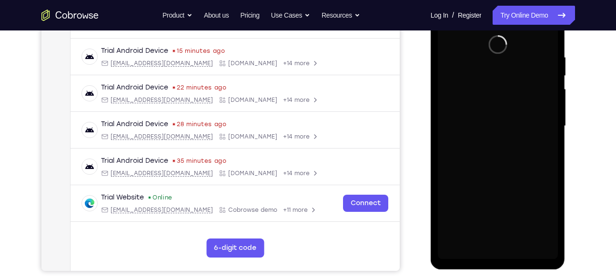
scroll to position [171, 0]
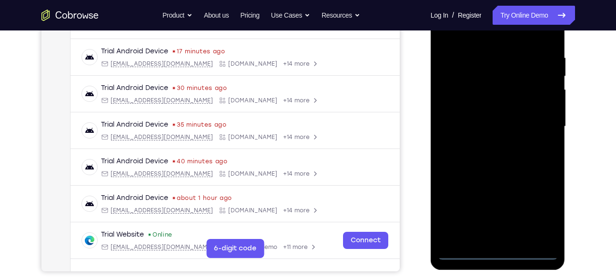
click at [498, 250] on div at bounding box center [498, 126] width 120 height 267
click at [540, 210] on div at bounding box center [498, 126] width 120 height 267
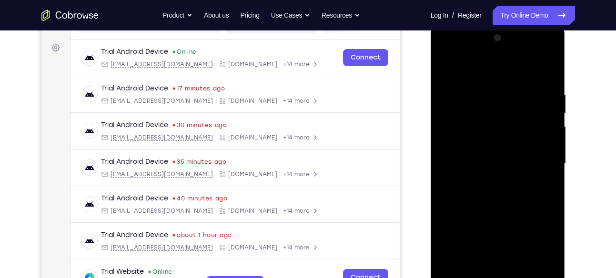
scroll to position [134, 0]
click at [478, 72] on div at bounding box center [498, 164] width 120 height 267
click at [540, 159] on div at bounding box center [498, 164] width 120 height 267
click at [488, 180] on div at bounding box center [498, 164] width 120 height 267
click at [490, 155] on div at bounding box center [498, 164] width 120 height 267
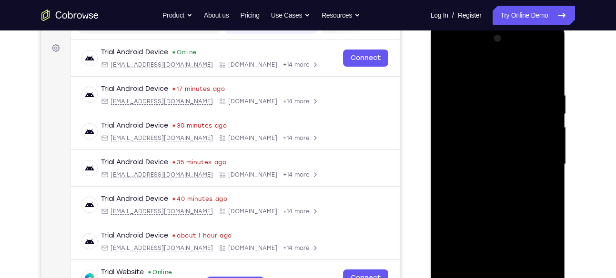
click at [505, 144] on div at bounding box center [498, 164] width 120 height 267
click at [501, 163] on div at bounding box center [498, 164] width 120 height 267
click at [493, 195] on div at bounding box center [498, 164] width 120 height 267
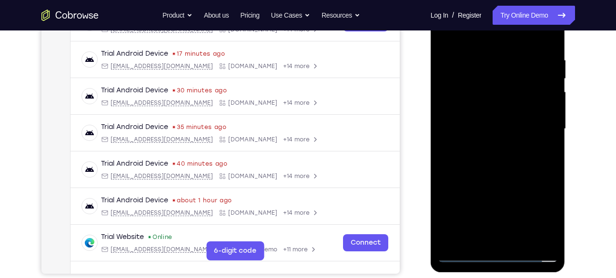
scroll to position [170, 0]
click at [499, 165] on div at bounding box center [498, 128] width 120 height 267
click at [519, 242] on div at bounding box center [498, 128] width 120 height 267
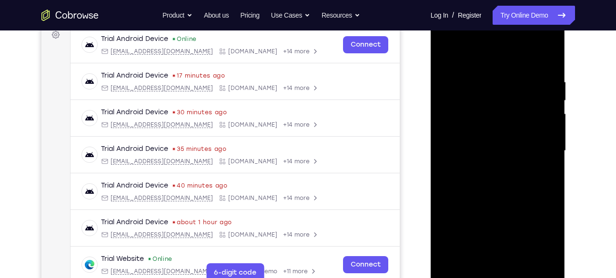
scroll to position [147, 0]
click at [501, 199] on div at bounding box center [498, 151] width 120 height 267
click at [491, 187] on div at bounding box center [498, 151] width 120 height 267
click at [542, 49] on div at bounding box center [498, 151] width 120 height 267
click at [449, 54] on div at bounding box center [498, 151] width 120 height 267
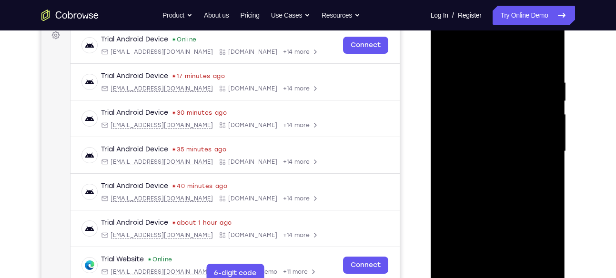
click at [474, 168] on div at bounding box center [498, 151] width 120 height 267
click at [445, 55] on div at bounding box center [498, 151] width 120 height 267
click at [487, 185] on div at bounding box center [498, 151] width 120 height 267
click at [447, 56] on div at bounding box center [498, 151] width 120 height 267
click at [449, 53] on div at bounding box center [498, 151] width 120 height 267
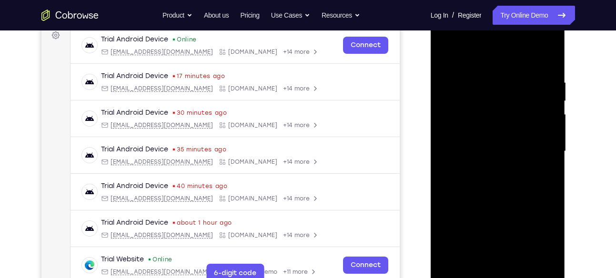
click at [549, 55] on div at bounding box center [498, 151] width 120 height 267
click at [475, 259] on div at bounding box center [498, 151] width 120 height 267
click at [489, 53] on div at bounding box center [498, 151] width 120 height 267
click at [479, 80] on div at bounding box center [498, 151] width 120 height 267
click at [446, 53] on div at bounding box center [498, 151] width 120 height 267
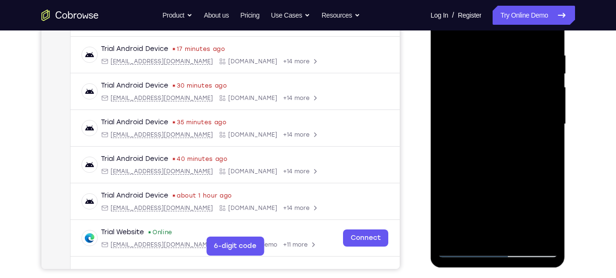
scroll to position [174, 0]
click at [463, 248] on div at bounding box center [498, 123] width 120 height 267
click at [454, 234] on div at bounding box center [498, 123] width 120 height 267
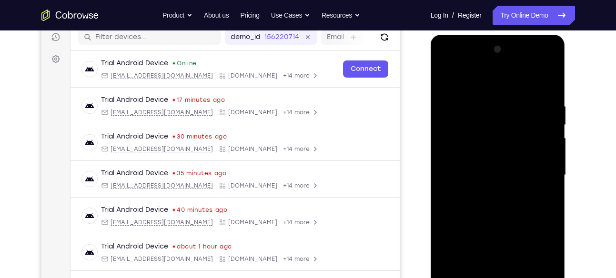
scroll to position [122, 0]
click at [481, 98] on div at bounding box center [498, 175] width 120 height 267
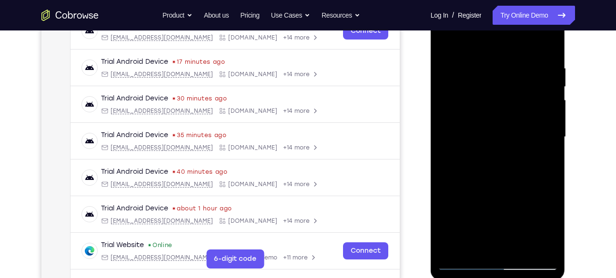
scroll to position [161, 0]
click at [535, 244] on div at bounding box center [498, 136] width 120 height 267
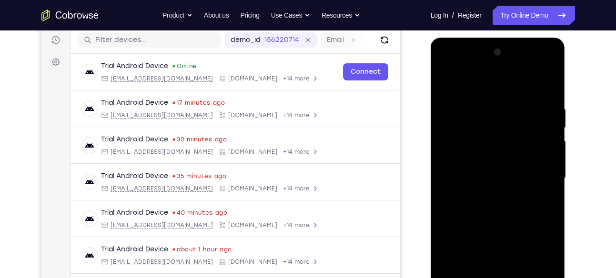
click at [475, 85] on div at bounding box center [498, 178] width 120 height 267
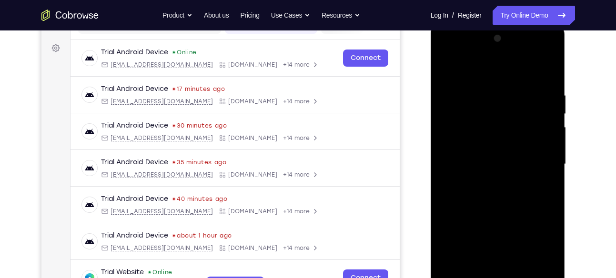
scroll to position [134, 0]
click at [520, 100] on div at bounding box center [498, 163] width 120 height 267
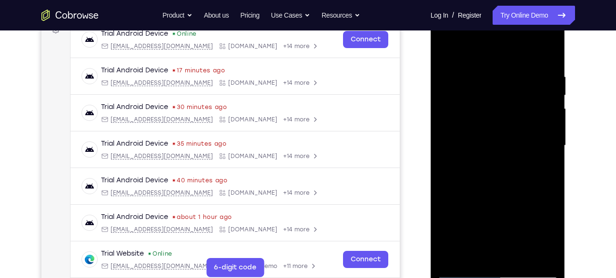
scroll to position [153, 0]
click at [478, 253] on div at bounding box center [498, 145] width 120 height 267
click at [447, 49] on div at bounding box center [498, 145] width 120 height 267
click at [485, 157] on div at bounding box center [498, 145] width 120 height 267
click at [470, 234] on div at bounding box center [498, 145] width 120 height 267
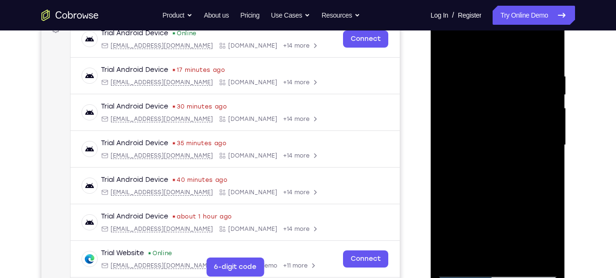
click at [487, 234] on div at bounding box center [498, 145] width 120 height 267
click at [473, 224] on div at bounding box center [498, 145] width 120 height 267
click at [449, 50] on div at bounding box center [498, 145] width 120 height 267
click at [447, 47] on div at bounding box center [498, 145] width 120 height 267
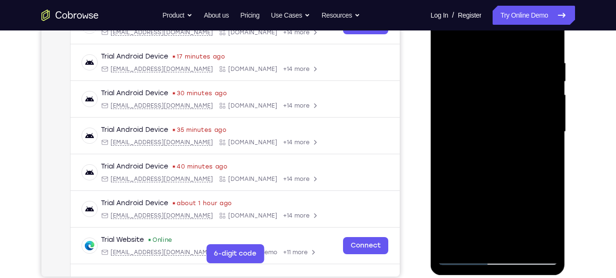
drag, startPoint x: 497, startPoint y: 180, endPoint x: 485, endPoint y: 108, distance: 72.9
click at [485, 108] on div at bounding box center [498, 132] width 120 height 267
drag, startPoint x: 507, startPoint y: 193, endPoint x: 482, endPoint y: 89, distance: 107.3
click at [482, 89] on div at bounding box center [498, 132] width 120 height 267
drag, startPoint x: 499, startPoint y: 156, endPoint x: 471, endPoint y: 55, distance: 104.7
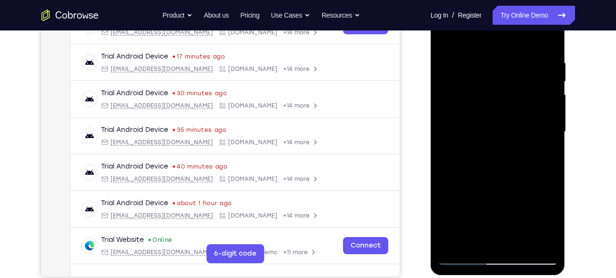
click at [471, 55] on div at bounding box center [498, 132] width 120 height 267
drag, startPoint x: 492, startPoint y: 153, endPoint x: 468, endPoint y: 67, distance: 90.0
click at [468, 67] on div at bounding box center [498, 132] width 120 height 267
drag, startPoint x: 491, startPoint y: 166, endPoint x: 456, endPoint y: 67, distance: 105.0
click at [456, 67] on div at bounding box center [498, 132] width 120 height 267
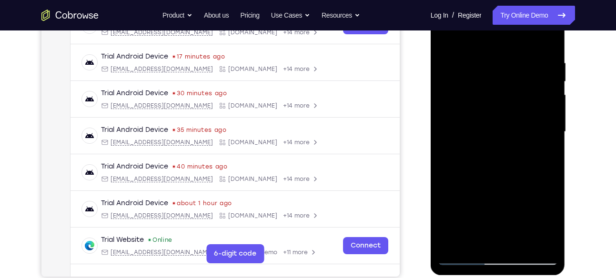
drag, startPoint x: 510, startPoint y: 177, endPoint x: 489, endPoint y: 96, distance: 83.4
click at [489, 96] on div at bounding box center [498, 132] width 120 height 267
drag, startPoint x: 509, startPoint y: 161, endPoint x: 483, endPoint y: 66, distance: 99.1
click at [483, 66] on div at bounding box center [498, 132] width 120 height 267
drag, startPoint x: 503, startPoint y: 158, endPoint x: 475, endPoint y: 70, distance: 92.2
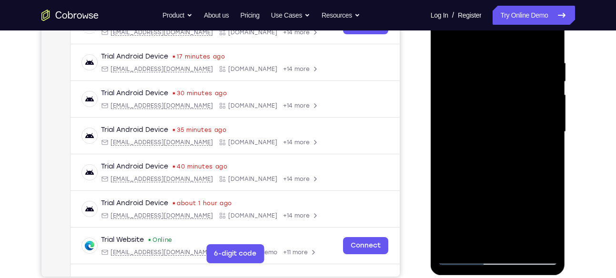
click at [475, 70] on div at bounding box center [498, 132] width 120 height 267
drag, startPoint x: 505, startPoint y: 168, endPoint x: 470, endPoint y: 82, distance: 93.3
click at [470, 82] on div at bounding box center [498, 132] width 120 height 267
drag, startPoint x: 522, startPoint y: 189, endPoint x: 485, endPoint y: 92, distance: 104.0
click at [485, 92] on div at bounding box center [498, 132] width 120 height 267
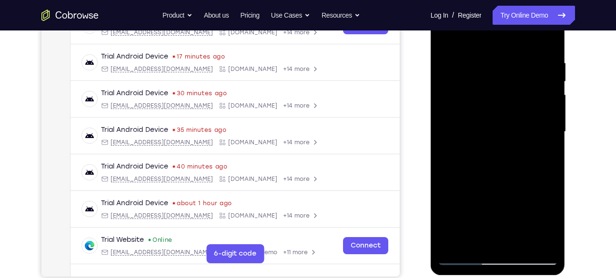
drag, startPoint x: 517, startPoint y: 174, endPoint x: 482, endPoint y: 84, distance: 96.3
click at [482, 84] on div at bounding box center [498, 132] width 120 height 267
drag, startPoint x: 505, startPoint y: 174, endPoint x: 470, endPoint y: 82, distance: 98.0
click at [470, 82] on div at bounding box center [498, 132] width 120 height 267
drag, startPoint x: 500, startPoint y: 169, endPoint x: 463, endPoint y: 90, distance: 87.3
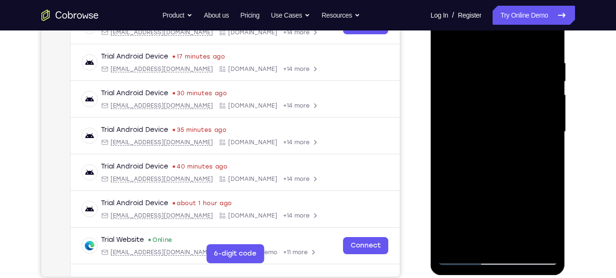
click at [463, 90] on div at bounding box center [498, 132] width 120 height 267
click at [551, 78] on div at bounding box center [498, 132] width 120 height 267
drag, startPoint x: 515, startPoint y: 89, endPoint x: 514, endPoint y: 157, distance: 67.6
click at [514, 157] on div at bounding box center [498, 132] width 120 height 267
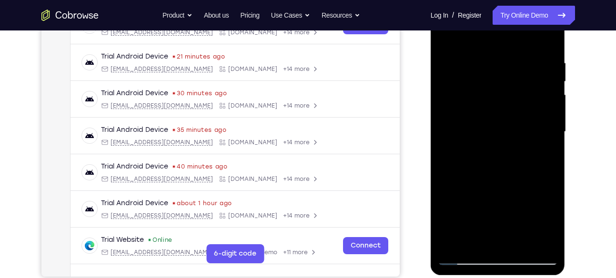
drag, startPoint x: 487, startPoint y: 194, endPoint x: 471, endPoint y: 100, distance: 95.6
click at [471, 100] on div at bounding box center [498, 132] width 120 height 267
drag, startPoint x: 530, startPoint y: 190, endPoint x: 480, endPoint y: 75, distance: 124.9
click at [480, 75] on div at bounding box center [498, 132] width 120 height 267
drag, startPoint x: 510, startPoint y: 170, endPoint x: 483, endPoint y: 119, distance: 58.1
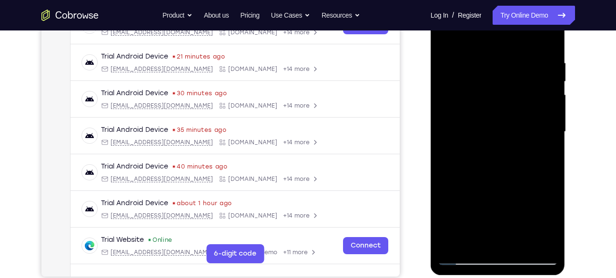
click at [483, 119] on div at bounding box center [498, 132] width 120 height 267
drag, startPoint x: 520, startPoint y: 180, endPoint x: 481, endPoint y: 107, distance: 82.7
click at [481, 107] on div at bounding box center [498, 132] width 120 height 267
drag, startPoint x: 517, startPoint y: 159, endPoint x: 473, endPoint y: 70, distance: 98.2
click at [473, 70] on div at bounding box center [498, 132] width 120 height 267
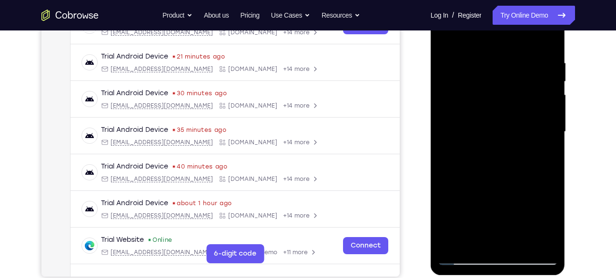
drag, startPoint x: 525, startPoint y: 169, endPoint x: 479, endPoint y: 95, distance: 87.3
click at [479, 95] on div at bounding box center [498, 132] width 120 height 267
drag, startPoint x: 497, startPoint y: 149, endPoint x: 462, endPoint y: 68, distance: 88.1
click at [462, 68] on div at bounding box center [498, 132] width 120 height 267
click at [520, 243] on div at bounding box center [498, 132] width 120 height 267
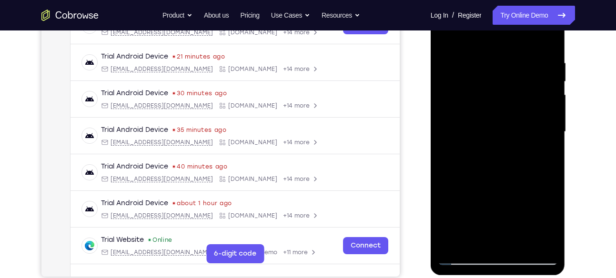
click at [449, 35] on div at bounding box center [498, 132] width 120 height 267
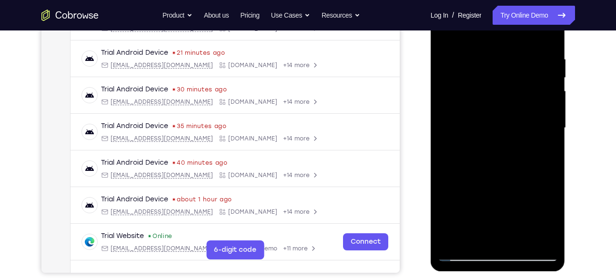
scroll to position [170, 0]
click at [542, 240] on div at bounding box center [498, 127] width 120 height 267
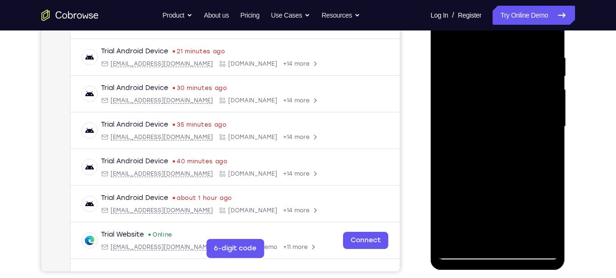
scroll to position [172, 0]
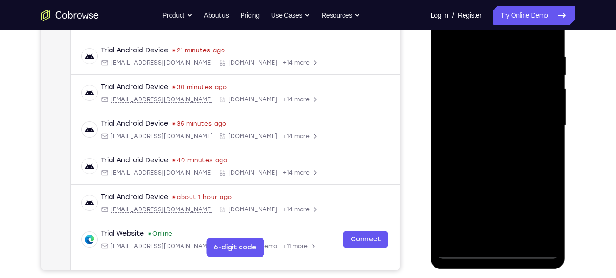
click at [453, 239] on div at bounding box center [498, 125] width 120 height 267
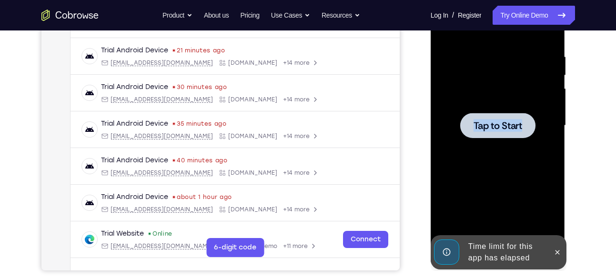
click at [453, 239] on div at bounding box center [498, 125] width 120 height 267
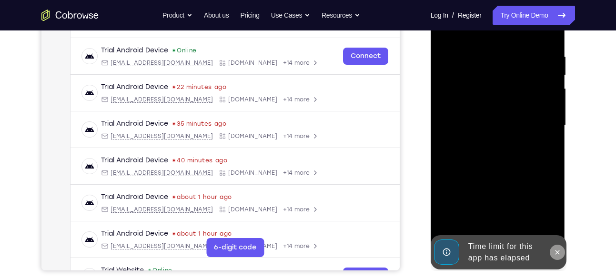
click at [554, 254] on icon at bounding box center [557, 253] width 8 height 8
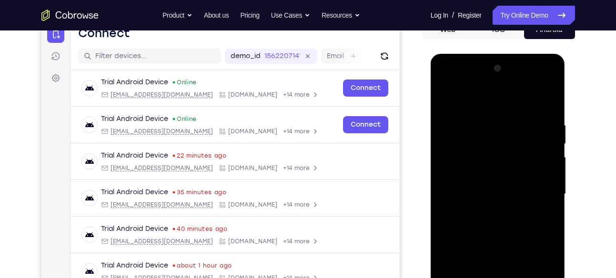
scroll to position [103, 0]
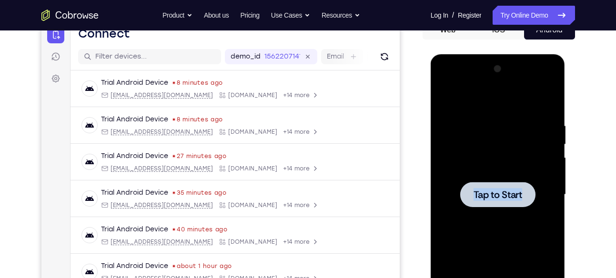
click at [506, 197] on span "Tap to Start" at bounding box center [497, 195] width 49 height 10
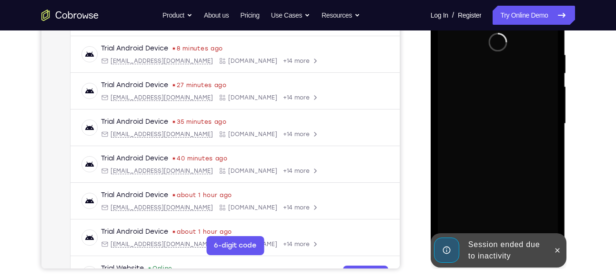
scroll to position [175, 0]
click at [557, 251] on icon at bounding box center [557, 250] width 8 height 8
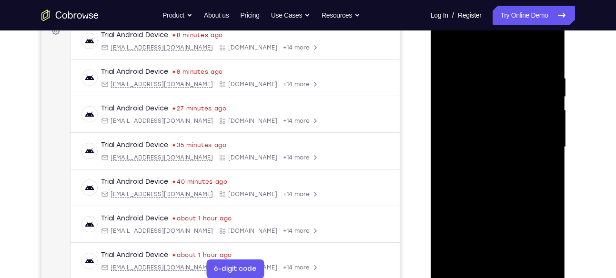
scroll to position [185, 0]
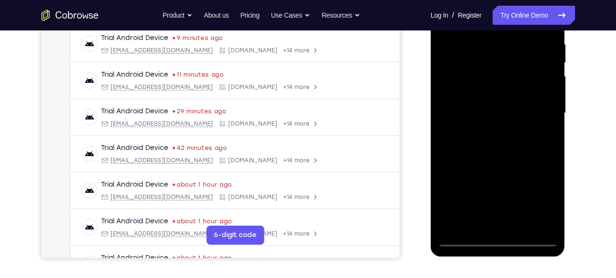
click at [500, 237] on div at bounding box center [498, 113] width 120 height 267
click at [537, 197] on div at bounding box center [498, 113] width 120 height 267
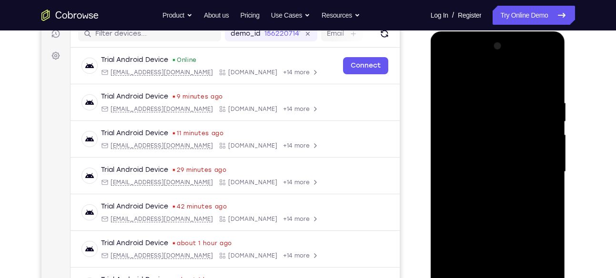
scroll to position [160, 0]
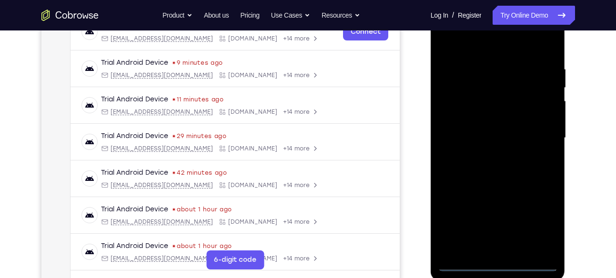
click at [472, 40] on div at bounding box center [498, 138] width 120 height 267
click at [537, 130] on div at bounding box center [498, 138] width 120 height 267
click at [488, 154] on div at bounding box center [498, 138] width 120 height 267
click at [508, 125] on div at bounding box center [498, 138] width 120 height 267
click at [508, 117] on div at bounding box center [498, 138] width 120 height 267
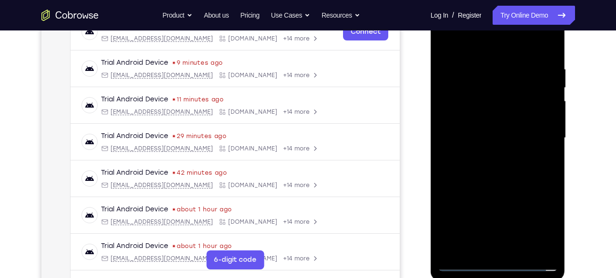
click at [484, 137] on div at bounding box center [498, 138] width 120 height 267
click at [495, 169] on div at bounding box center [498, 138] width 120 height 267
click at [500, 168] on div at bounding box center [498, 138] width 120 height 267
click at [498, 171] on div at bounding box center [498, 138] width 120 height 267
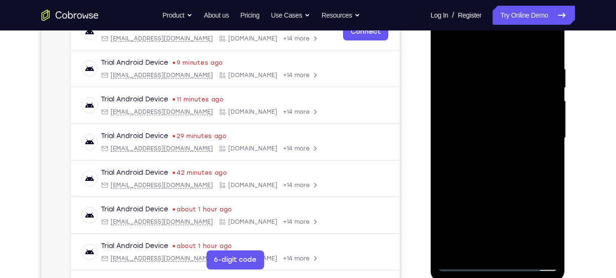
click at [520, 250] on div at bounding box center [498, 138] width 120 height 267
click at [509, 187] on div at bounding box center [498, 138] width 120 height 267
click at [504, 155] on div at bounding box center [498, 138] width 120 height 267
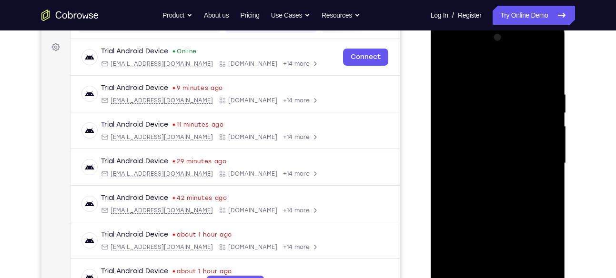
scroll to position [134, 0]
click at [444, 69] on div at bounding box center [498, 164] width 120 height 267
click at [477, 178] on div at bounding box center [498, 164] width 120 height 267
click at [444, 69] on div at bounding box center [498, 164] width 120 height 267
click at [469, 158] on div at bounding box center [498, 164] width 120 height 267
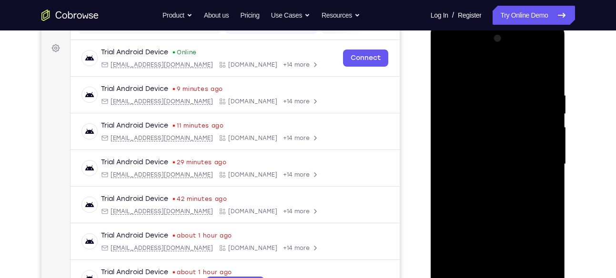
click at [445, 69] on div at bounding box center [498, 164] width 120 height 267
drag, startPoint x: 477, startPoint y: 192, endPoint x: 465, endPoint y: 214, distance: 24.9
click at [465, 214] on div at bounding box center [498, 164] width 120 height 267
click at [447, 65] on div at bounding box center [498, 164] width 120 height 267
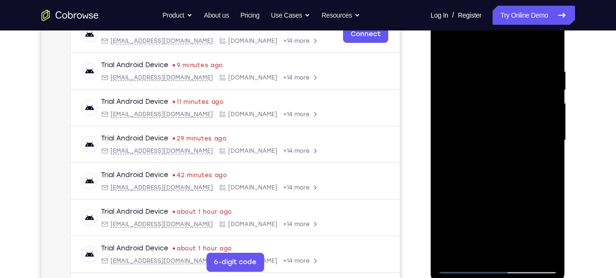
click at [502, 178] on div at bounding box center [498, 140] width 120 height 267
click at [518, 250] on div at bounding box center [498, 140] width 120 height 267
click at [447, 42] on div at bounding box center [498, 140] width 120 height 267
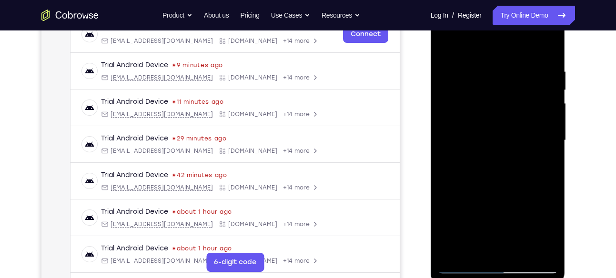
click at [550, 45] on div at bounding box center [498, 140] width 120 height 267
click at [453, 253] on div at bounding box center [498, 140] width 120 height 267
drag, startPoint x: 490, startPoint y: 145, endPoint x: 469, endPoint y: 71, distance: 76.6
click at [469, 71] on div at bounding box center [498, 140] width 120 height 267
drag, startPoint x: 508, startPoint y: 173, endPoint x: 487, endPoint y: 89, distance: 87.0
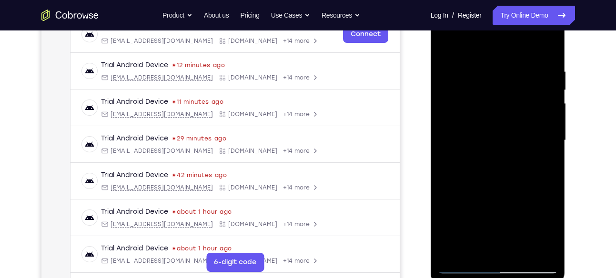
click at [487, 89] on div at bounding box center [498, 140] width 120 height 267
drag, startPoint x: 515, startPoint y: 163, endPoint x: 489, endPoint y: 97, distance: 70.7
click at [489, 97] on div at bounding box center [498, 140] width 120 height 267
drag, startPoint x: 506, startPoint y: 208, endPoint x: 480, endPoint y: 126, distance: 85.5
click at [480, 126] on div at bounding box center [498, 140] width 120 height 267
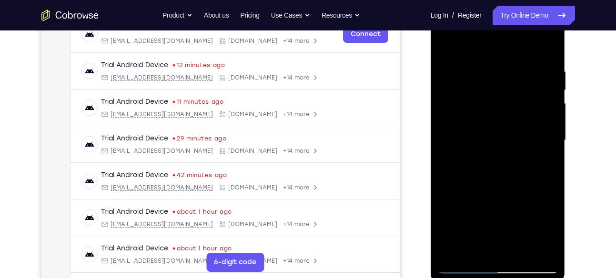
drag, startPoint x: 502, startPoint y: 192, endPoint x: 494, endPoint y: 205, distance: 15.5
click at [494, 205] on div at bounding box center [498, 140] width 120 height 267
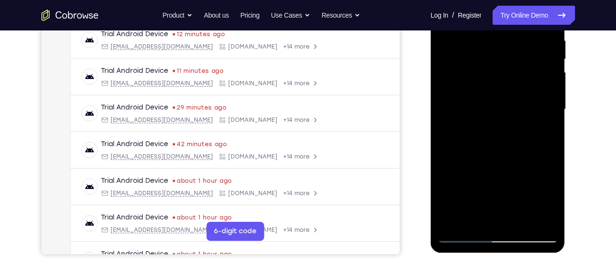
drag, startPoint x: 502, startPoint y: 167, endPoint x: 478, endPoint y: 89, distance: 81.6
click at [478, 89] on div at bounding box center [498, 109] width 120 height 267
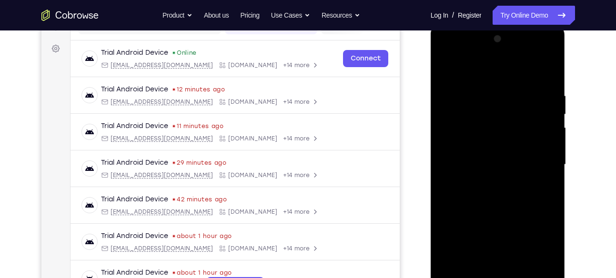
scroll to position [134, 0]
drag, startPoint x: 507, startPoint y: 190, endPoint x: 480, endPoint y: 104, distance: 89.3
click at [480, 104] on div at bounding box center [498, 164] width 120 height 267
drag, startPoint x: 512, startPoint y: 184, endPoint x: 485, endPoint y: 94, distance: 93.4
click at [485, 94] on div at bounding box center [498, 164] width 120 height 267
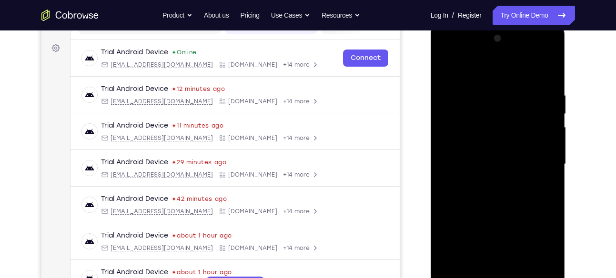
drag, startPoint x: 515, startPoint y: 180, endPoint x: 492, endPoint y: 117, distance: 67.2
click at [492, 117] on div at bounding box center [498, 164] width 120 height 267
drag, startPoint x: 512, startPoint y: 190, endPoint x: 484, endPoint y: 115, distance: 79.9
click at [484, 115] on div at bounding box center [498, 164] width 120 height 267
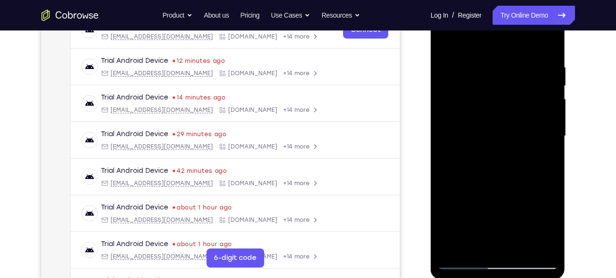
drag, startPoint x: 495, startPoint y: 133, endPoint x: 456, endPoint y: 79, distance: 66.6
click at [456, 79] on div at bounding box center [498, 136] width 120 height 267
drag, startPoint x: 499, startPoint y: 139, endPoint x: 502, endPoint y: 177, distance: 37.8
click at [502, 177] on div at bounding box center [498, 136] width 120 height 267
click at [551, 143] on div at bounding box center [498, 136] width 120 height 267
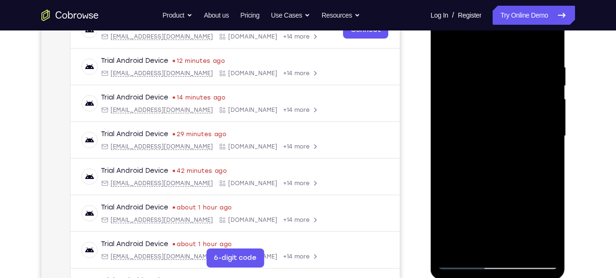
click at [551, 143] on div at bounding box center [498, 136] width 120 height 267
drag, startPoint x: 509, startPoint y: 157, endPoint x: 485, endPoint y: 75, distance: 84.8
click at [485, 75] on div at bounding box center [498, 136] width 120 height 267
drag, startPoint x: 502, startPoint y: 158, endPoint x: 473, endPoint y: 77, distance: 86.0
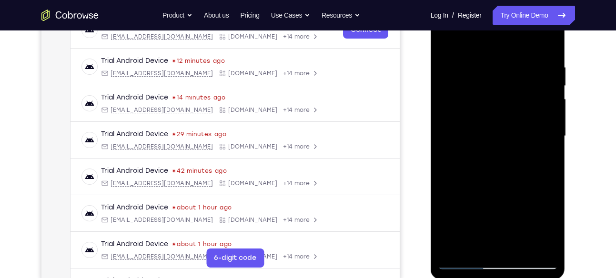
click at [473, 77] on div at bounding box center [498, 136] width 120 height 267
drag, startPoint x: 501, startPoint y: 169, endPoint x: 464, endPoint y: 85, distance: 91.7
click at [464, 85] on div at bounding box center [498, 136] width 120 height 267
drag, startPoint x: 494, startPoint y: 173, endPoint x: 465, endPoint y: 118, distance: 62.2
click at [465, 118] on div at bounding box center [498, 136] width 120 height 267
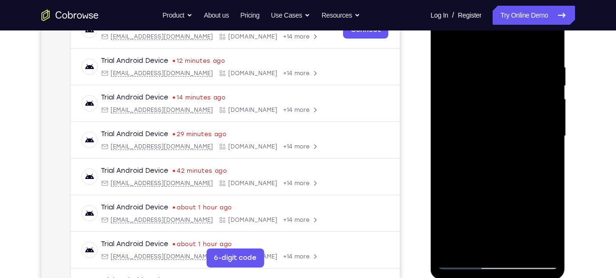
drag, startPoint x: 505, startPoint y: 176, endPoint x: 475, endPoint y: 113, distance: 70.1
click at [475, 113] on div at bounding box center [498, 136] width 120 height 267
drag, startPoint x: 505, startPoint y: 154, endPoint x: 478, endPoint y: 89, distance: 71.1
click at [478, 89] on div at bounding box center [498, 136] width 120 height 267
drag, startPoint x: 508, startPoint y: 156, endPoint x: 478, endPoint y: 86, distance: 75.5
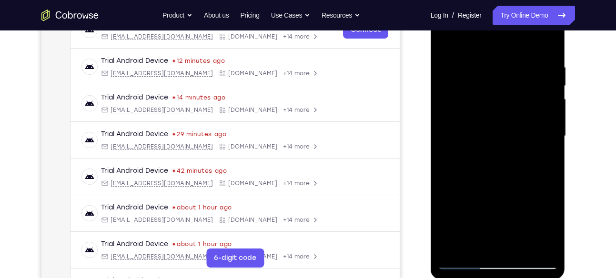
click at [478, 86] on div at bounding box center [498, 136] width 120 height 267
drag, startPoint x: 529, startPoint y: 197, endPoint x: 494, endPoint y: 122, distance: 83.1
click at [494, 122] on div at bounding box center [498, 136] width 120 height 267
drag, startPoint x: 520, startPoint y: 228, endPoint x: 498, endPoint y: 176, distance: 57.0
click at [498, 176] on div at bounding box center [498, 136] width 120 height 267
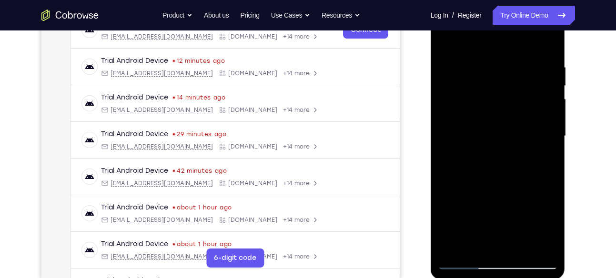
drag, startPoint x: 526, startPoint y: 170, endPoint x: 496, endPoint y: 114, distance: 63.7
click at [496, 114] on div at bounding box center [498, 136] width 120 height 267
drag, startPoint x: 510, startPoint y: 169, endPoint x: 478, endPoint y: 95, distance: 80.6
click at [478, 95] on div at bounding box center [498, 136] width 120 height 267
drag, startPoint x: 516, startPoint y: 184, endPoint x: 480, endPoint y: 112, distance: 80.5
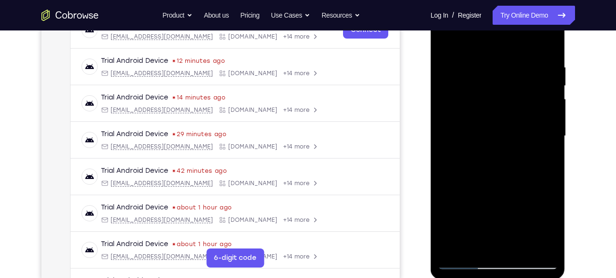
click at [480, 112] on div at bounding box center [498, 136] width 120 height 267
drag, startPoint x: 513, startPoint y: 182, endPoint x: 484, endPoint y: 121, distance: 68.2
click at [484, 121] on div at bounding box center [498, 136] width 120 height 267
drag, startPoint x: 509, startPoint y: 152, endPoint x: 485, endPoint y: 108, distance: 50.7
click at [485, 108] on div at bounding box center [498, 136] width 120 height 267
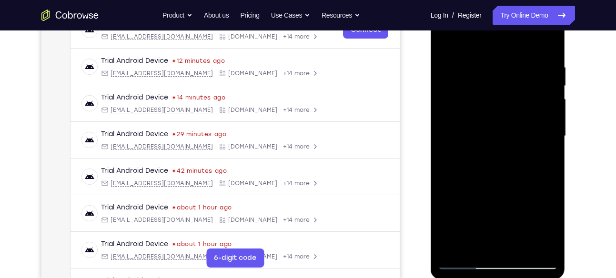
drag, startPoint x: 519, startPoint y: 179, endPoint x: 479, endPoint y: 112, distance: 77.3
click at [479, 112] on div at bounding box center [498, 136] width 120 height 267
drag, startPoint x: 484, startPoint y: 151, endPoint x: 455, endPoint y: 89, distance: 68.2
click at [455, 89] on div at bounding box center [498, 136] width 120 height 267
drag, startPoint x: 502, startPoint y: 177, endPoint x: 480, endPoint y: 117, distance: 64.6
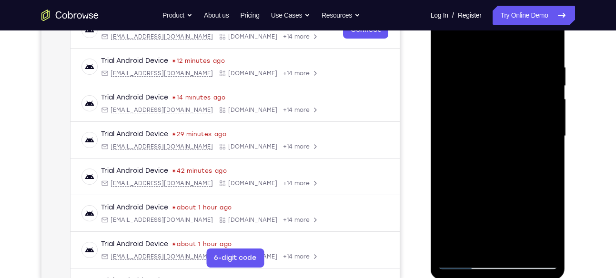
click at [480, 117] on div at bounding box center [498, 136] width 120 height 267
drag, startPoint x: 512, startPoint y: 173, endPoint x: 482, endPoint y: 101, distance: 77.9
click at [482, 101] on div at bounding box center [498, 136] width 120 height 267
drag, startPoint x: 516, startPoint y: 162, endPoint x: 484, endPoint y: 94, distance: 74.8
click at [484, 94] on div at bounding box center [498, 136] width 120 height 267
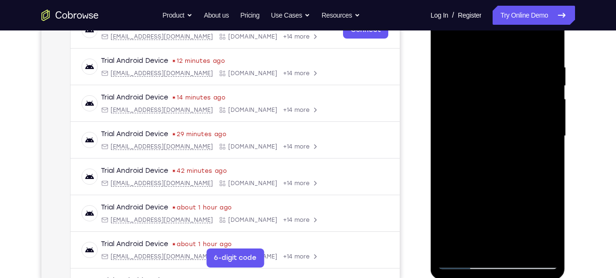
drag, startPoint x: 522, startPoint y: 190, endPoint x: 495, endPoint y: 130, distance: 66.1
click at [495, 130] on div at bounding box center [498, 136] width 120 height 267
drag, startPoint x: 511, startPoint y: 180, endPoint x: 478, endPoint y: 108, distance: 79.7
click at [478, 108] on div at bounding box center [498, 136] width 120 height 267
drag, startPoint x: 510, startPoint y: 181, endPoint x: 483, endPoint y: 124, distance: 63.1
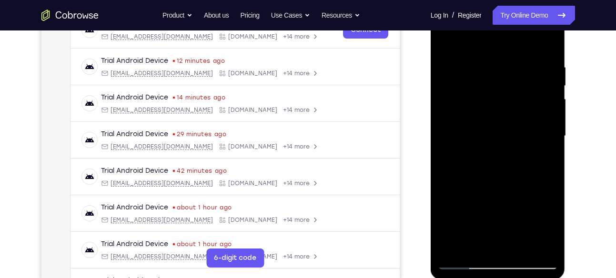
click at [483, 124] on div at bounding box center [498, 136] width 120 height 267
drag, startPoint x: 515, startPoint y: 190, endPoint x: 479, endPoint y: 120, distance: 79.0
click at [479, 120] on div at bounding box center [498, 136] width 120 height 267
drag, startPoint x: 510, startPoint y: 200, endPoint x: 476, endPoint y: 135, distance: 72.9
click at [476, 135] on div at bounding box center [498, 136] width 120 height 267
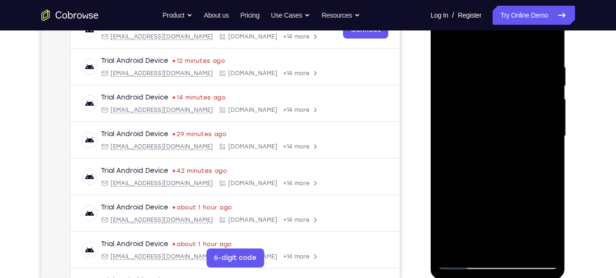
click at [452, 249] on div at bounding box center [498, 136] width 120 height 267
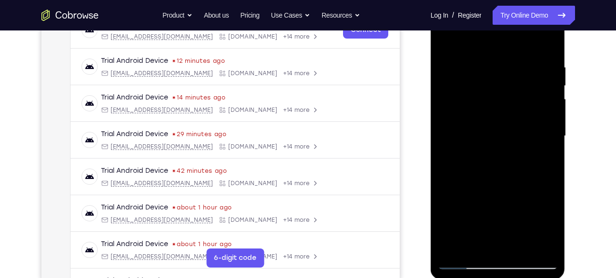
click at [452, 249] on div at bounding box center [498, 136] width 120 height 267
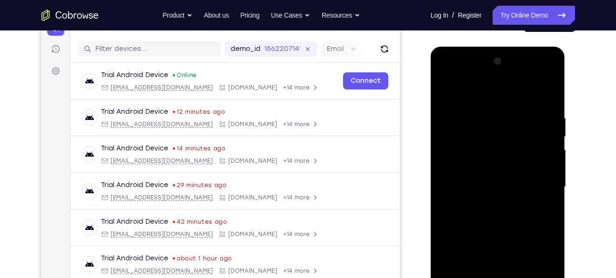
scroll to position [108, 0]
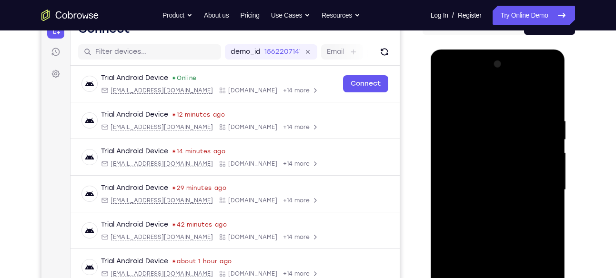
click at [487, 115] on div at bounding box center [498, 190] width 120 height 267
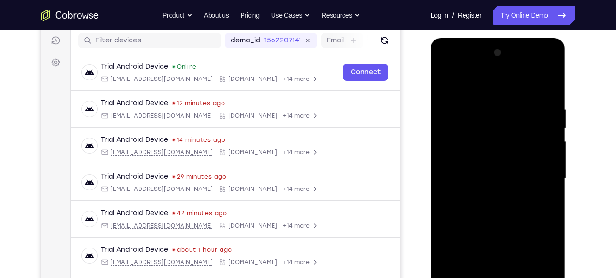
scroll to position [132, 0]
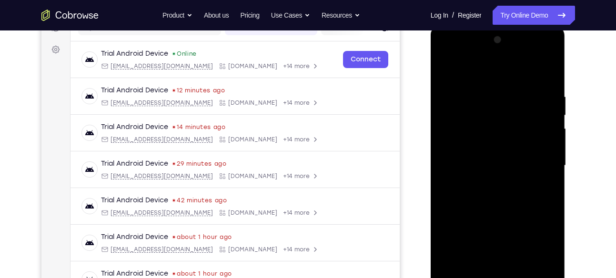
click at [540, 184] on div at bounding box center [498, 165] width 120 height 267
click at [547, 217] on div at bounding box center [498, 165] width 120 height 267
click at [549, 207] on div at bounding box center [498, 165] width 120 height 267
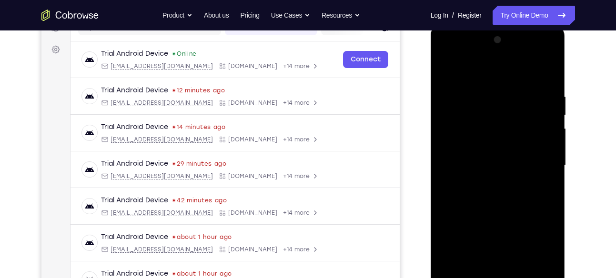
drag, startPoint x: 540, startPoint y: 194, endPoint x: 458, endPoint y: 195, distance: 82.4
click at [458, 195] on div at bounding box center [498, 165] width 120 height 267
click at [536, 272] on div at bounding box center [498, 165] width 120 height 267
click at [549, 181] on div at bounding box center [498, 165] width 120 height 267
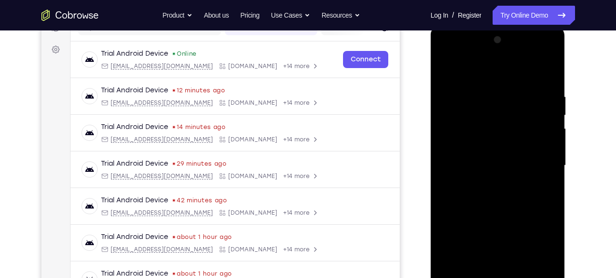
click at [549, 181] on div at bounding box center [498, 165] width 120 height 267
click at [549, 182] on div at bounding box center [498, 165] width 120 height 267
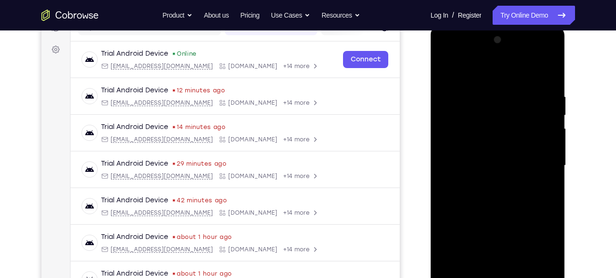
click at [549, 182] on div at bounding box center [498, 165] width 120 height 267
click at [444, 177] on div at bounding box center [498, 165] width 120 height 267
click at [536, 273] on div at bounding box center [498, 165] width 120 height 267
click at [550, 174] on div at bounding box center [498, 165] width 120 height 267
click at [466, 167] on div at bounding box center [498, 165] width 120 height 267
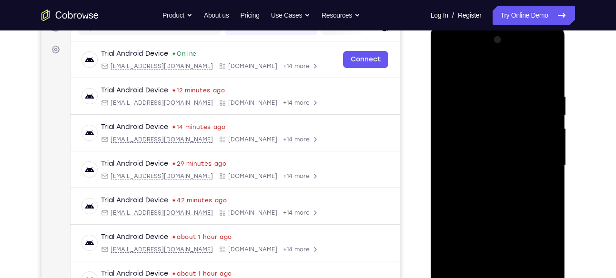
click at [557, 154] on div at bounding box center [498, 165] width 120 height 267
click at [552, 156] on div at bounding box center [498, 165] width 120 height 267
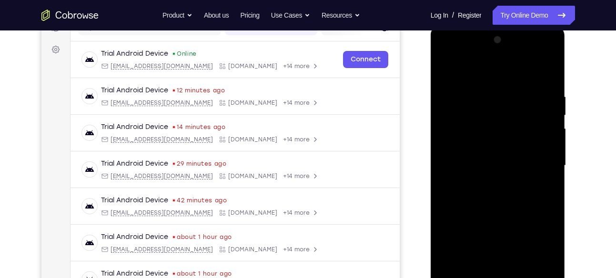
click at [552, 156] on div at bounding box center [498, 165] width 120 height 267
click at [539, 155] on div at bounding box center [498, 165] width 120 height 267
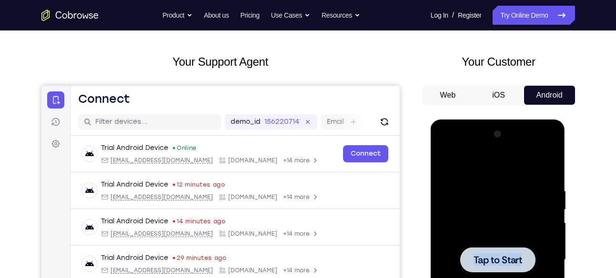
scroll to position [38, 0]
